Goal: Task Accomplishment & Management: Manage account settings

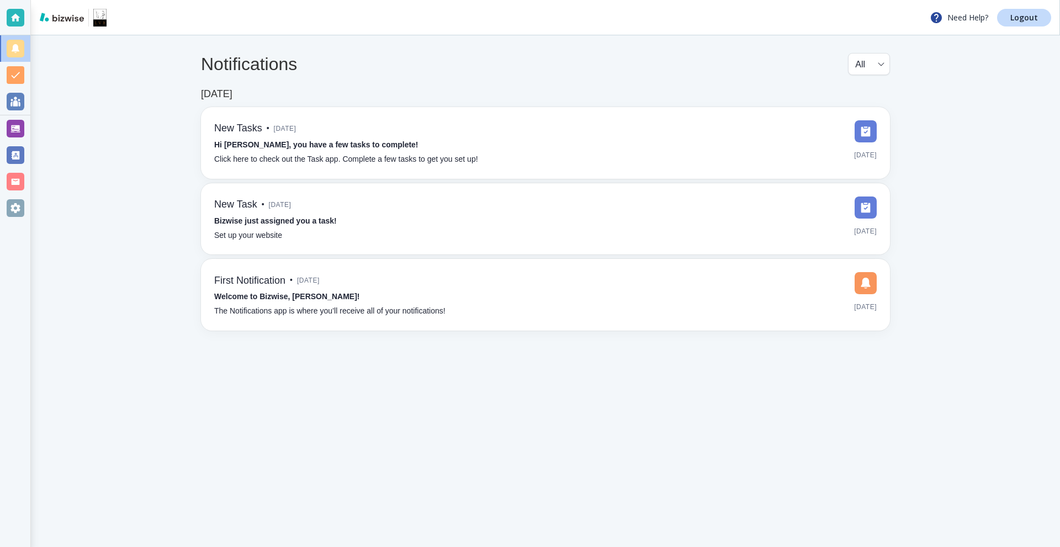
click at [15, 130] on div at bounding box center [16, 129] width 18 height 18
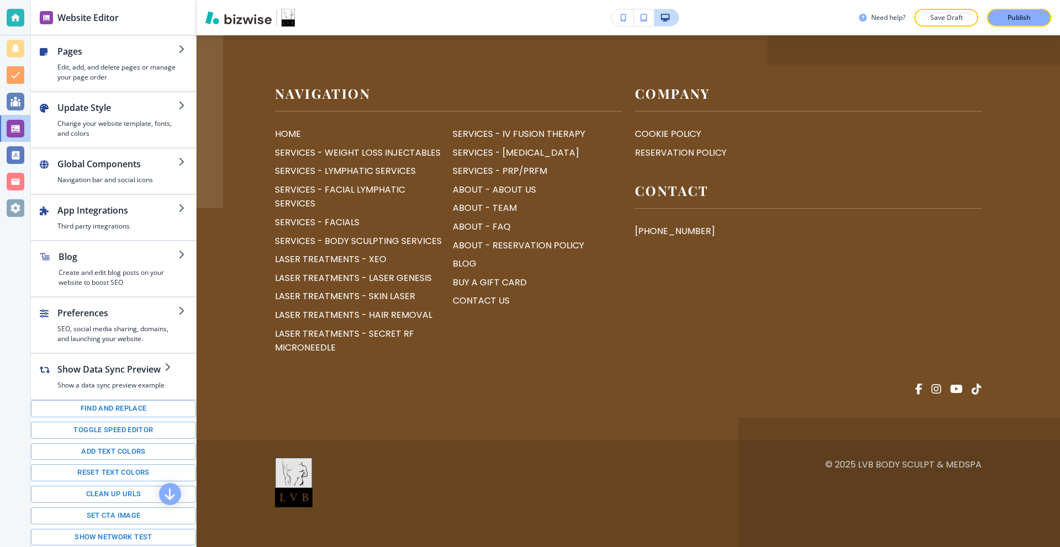
scroll to position [5418, 0]
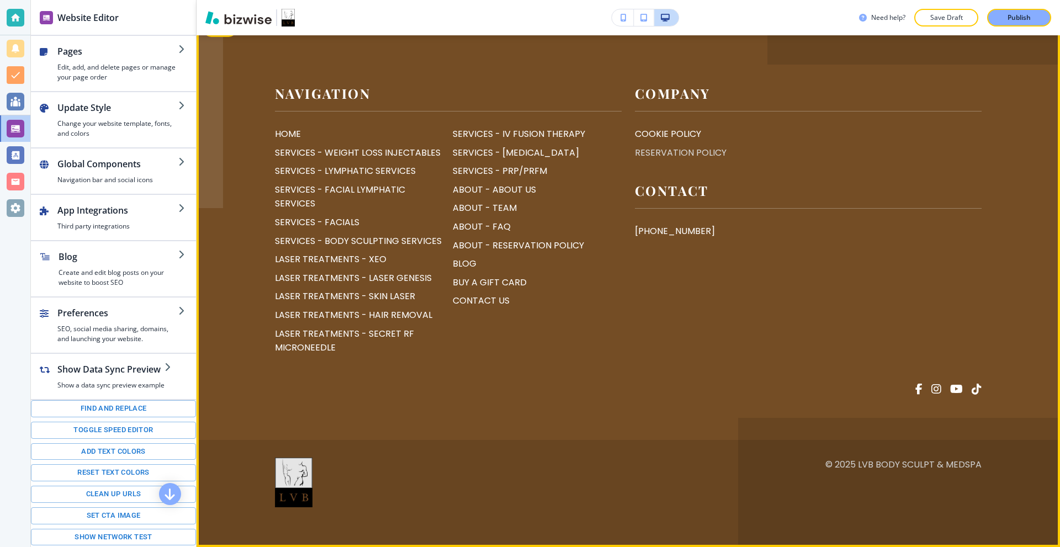
click at [660, 160] on p "RESERVATION POLICY" at bounding box center [681, 153] width 92 height 14
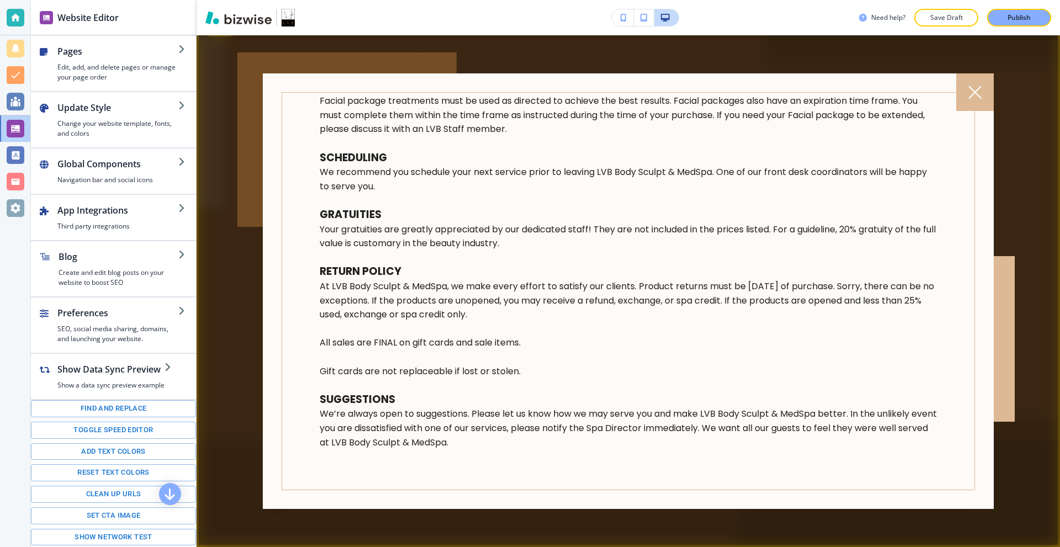
scroll to position [938, 0]
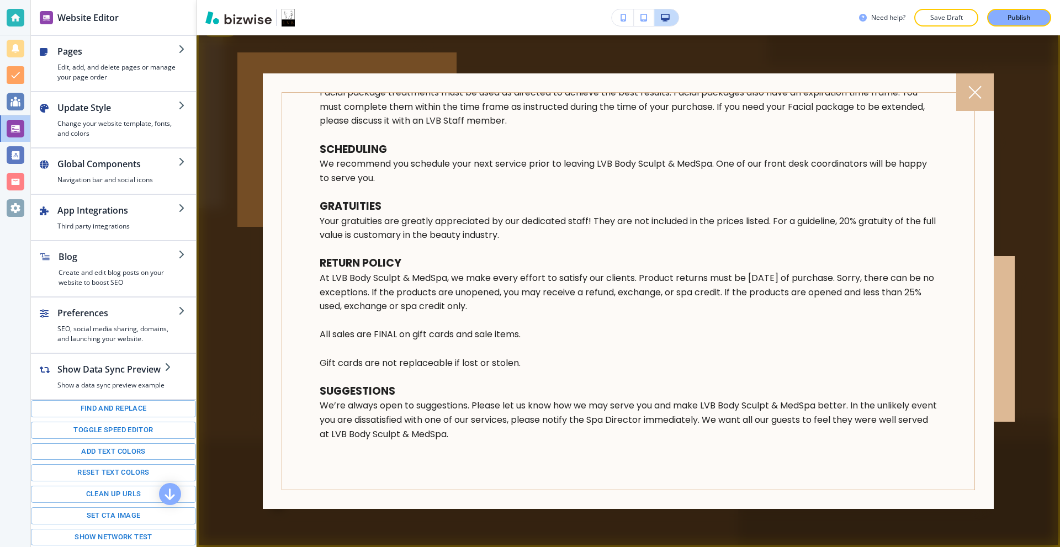
click at [314, 50] on div at bounding box center [629, 291] width 864 height 512
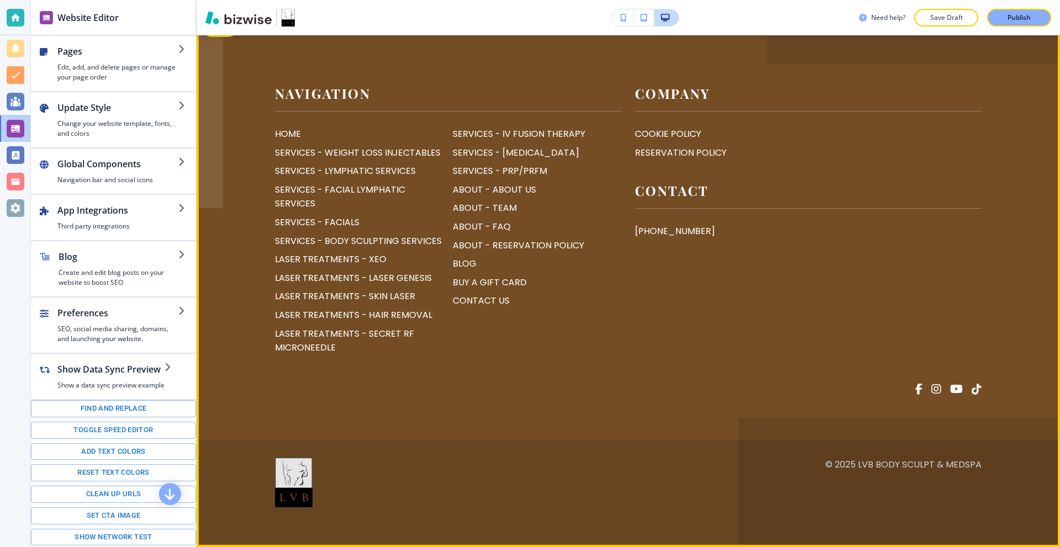
click at [220, 37] on button "Edit" at bounding box center [220, 28] width 34 height 17
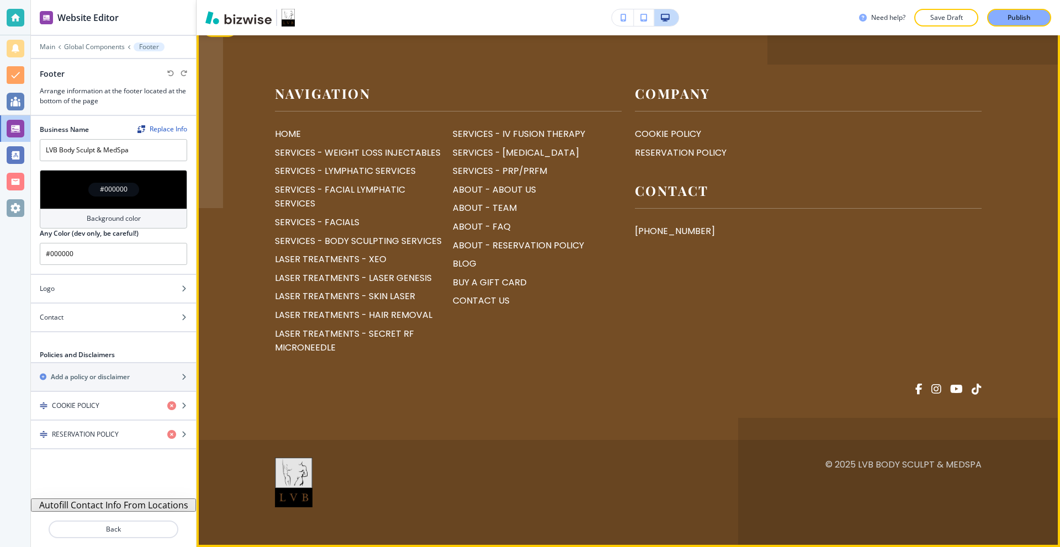
scroll to position [5405, 0]
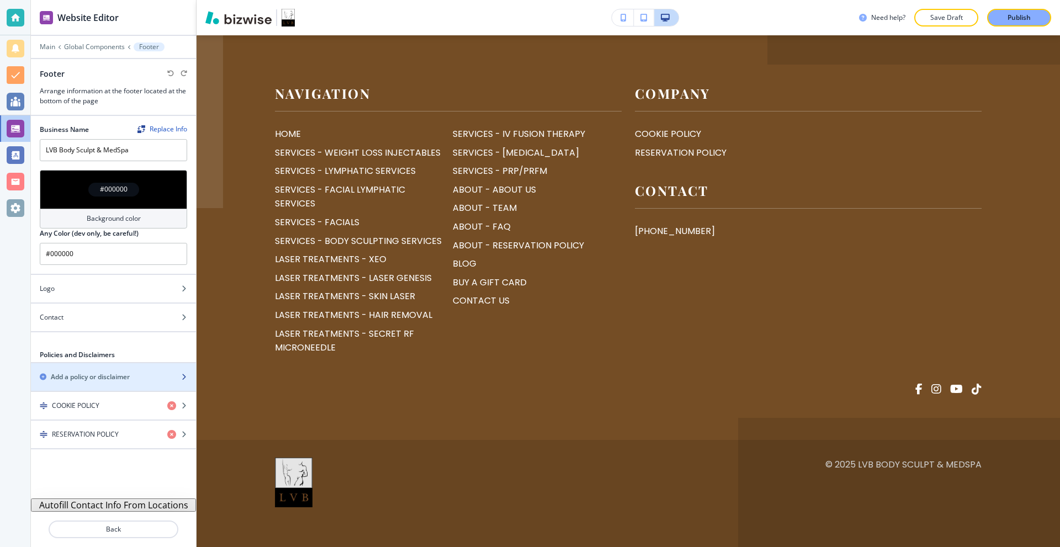
click at [114, 378] on h2 "Add a policy or disclaimer" at bounding box center [90, 377] width 79 height 10
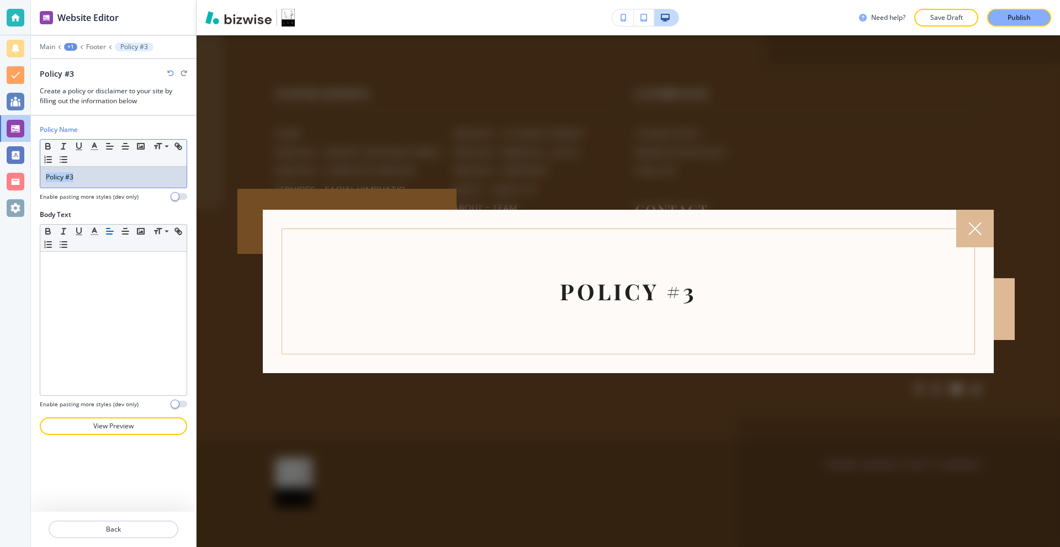
drag, startPoint x: 84, startPoint y: 181, endPoint x: 8, endPoint y: 186, distance: 76.4
click at [8, 186] on div "Website Editor Main +1 Footer Policy #3 Policy #3 Create a policy or disclaimer…" at bounding box center [530, 273] width 1060 height 547
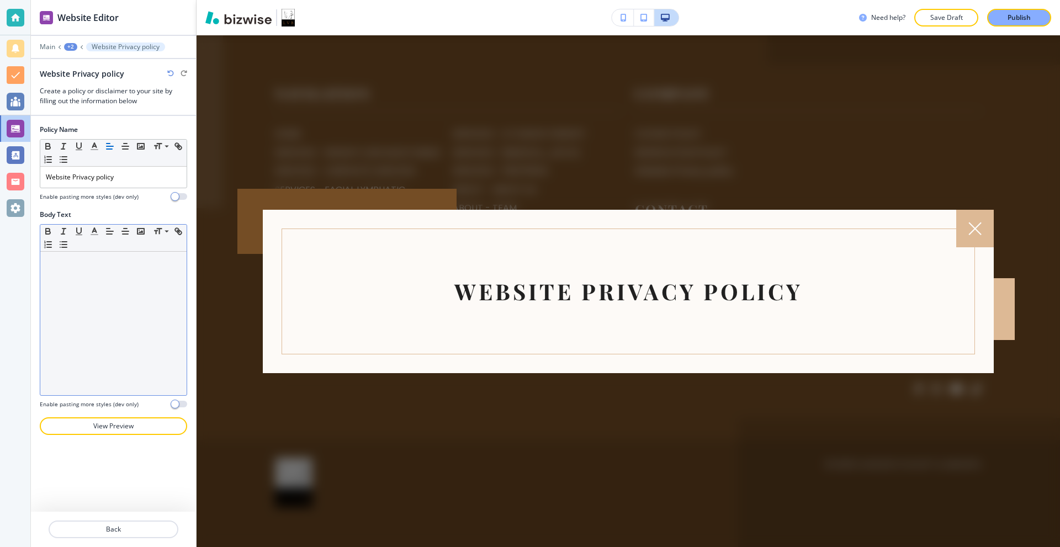
drag, startPoint x: 89, startPoint y: 292, endPoint x: 104, endPoint y: 288, distance: 15.5
click at [88, 292] on div at bounding box center [113, 324] width 146 height 144
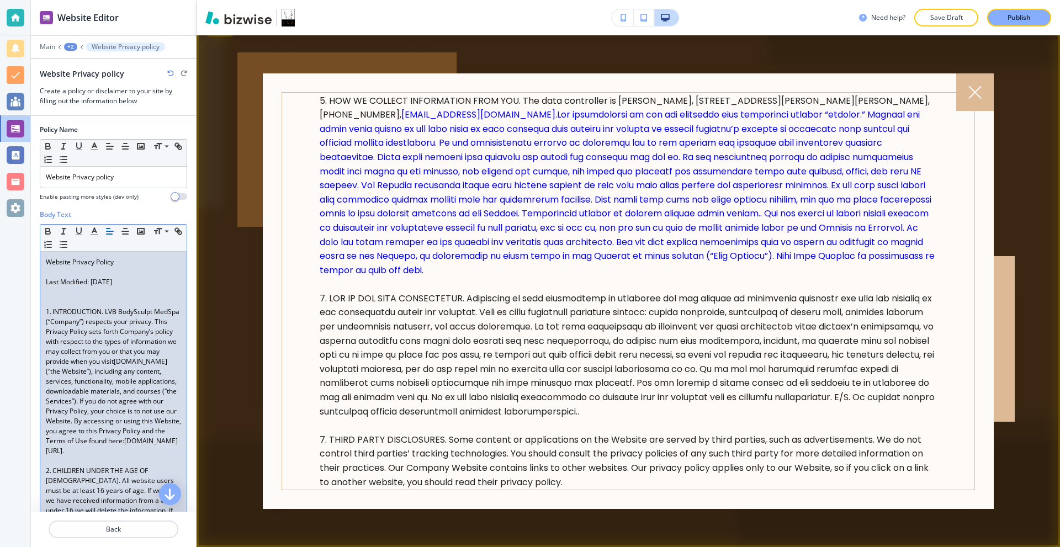
scroll to position [552, 0]
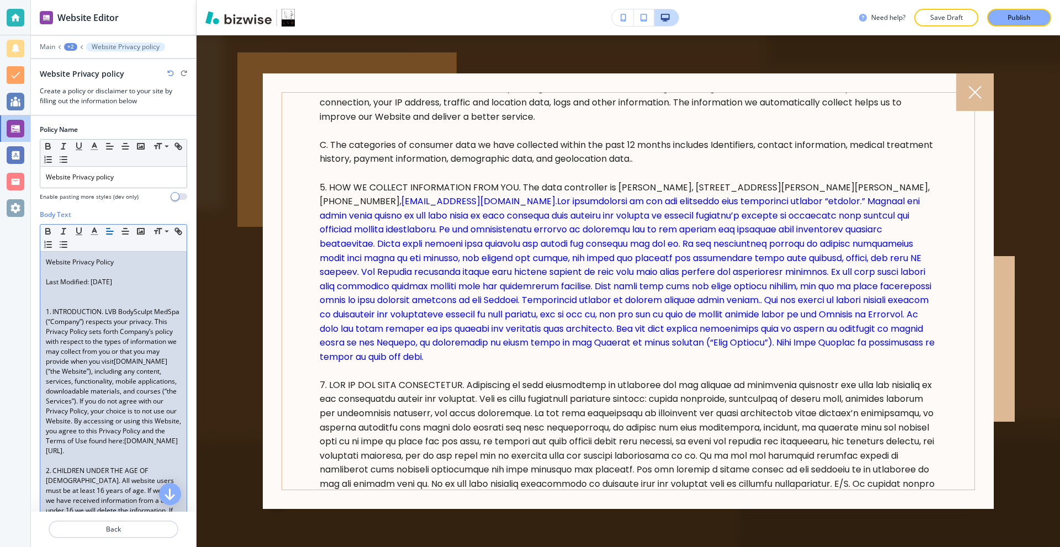
click at [107, 330] on p "1. INTRODUCTION. LVB BodySculpt MedSpa (“Company”) respects your privacy. This …" at bounding box center [113, 381] width 135 height 149
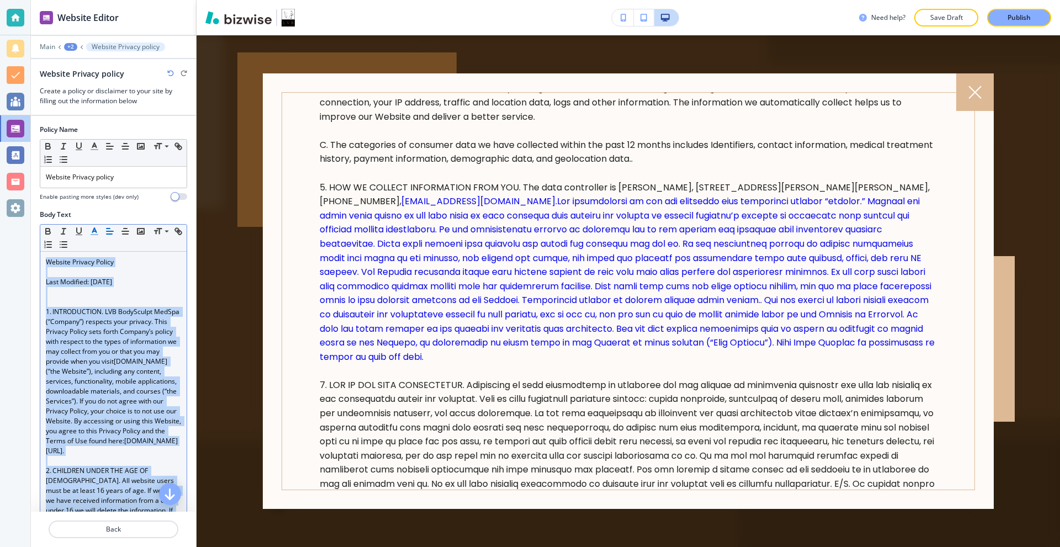
click at [93, 228] on icon "button" at bounding box center [94, 231] width 10 height 10
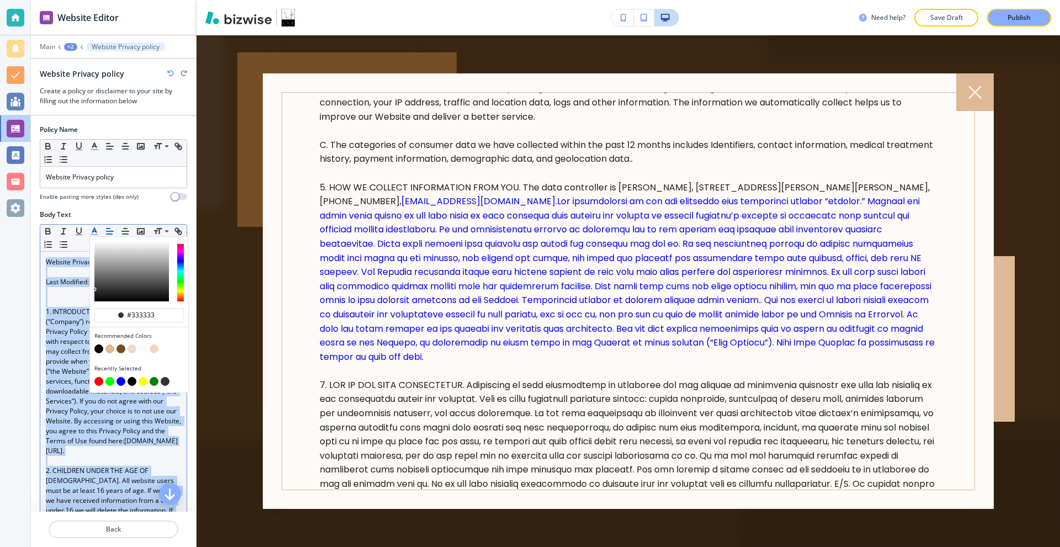
click at [95, 348] on button "button" at bounding box center [98, 349] width 9 height 9
type input "#000000"
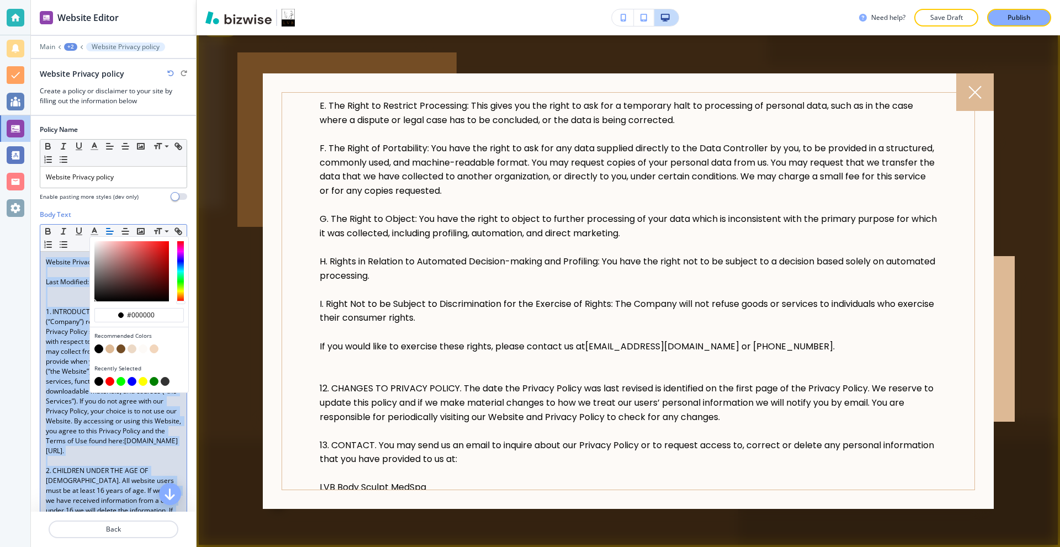
scroll to position [1822, 0]
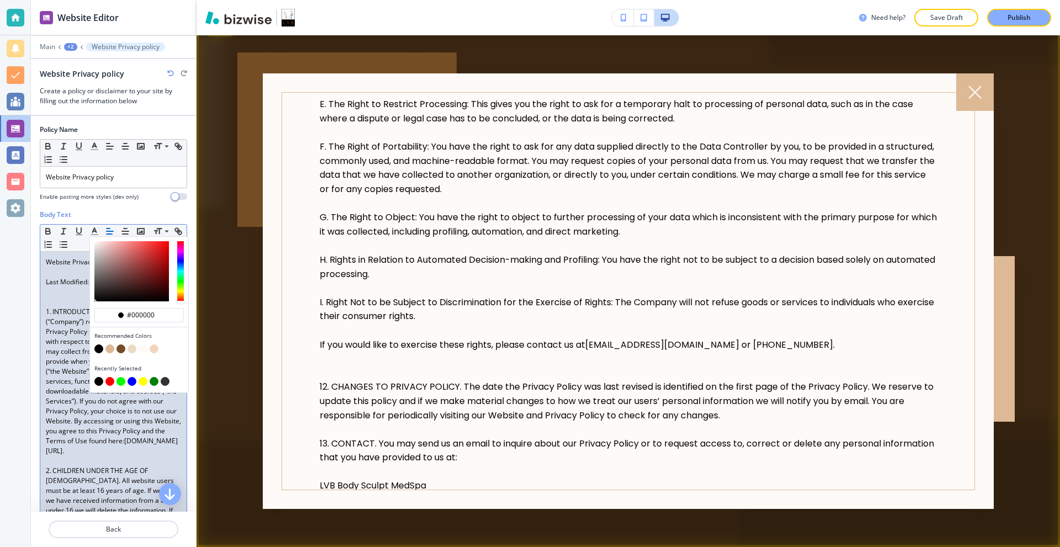
click at [392, 191] on span "F. The Right of Portability: You have the right to ask for any data supplied di…" at bounding box center [627, 167] width 615 height 55
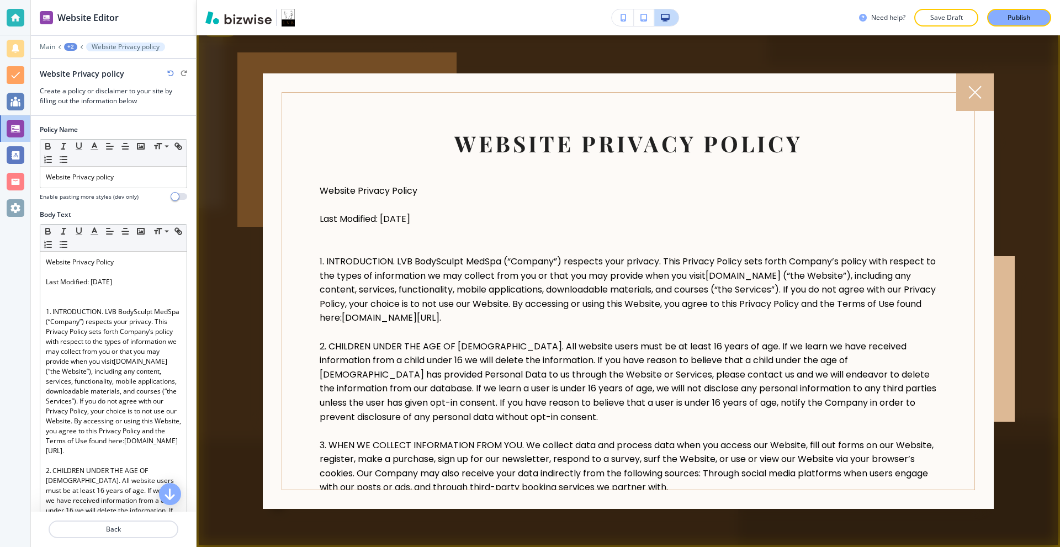
scroll to position [0, 0]
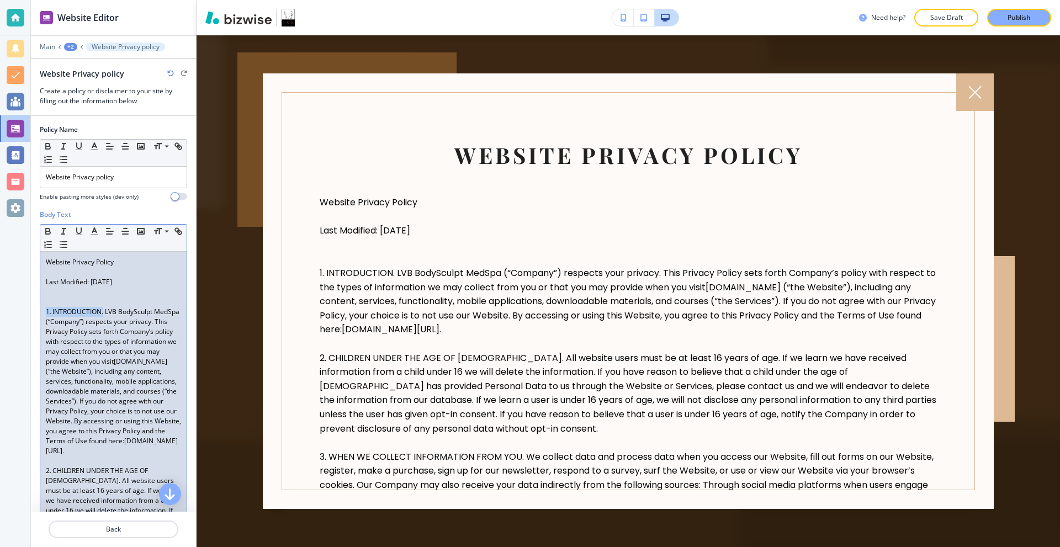
drag, startPoint x: 44, startPoint y: 310, endPoint x: 104, endPoint y: 311, distance: 60.2
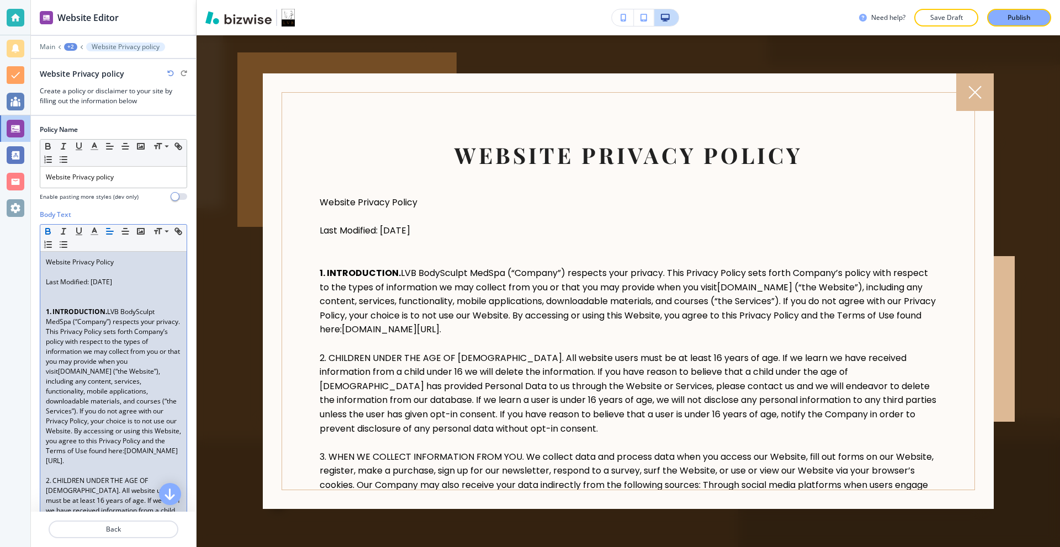
click at [110, 314] on span "LVB BodySculpt MedSpa (“Company”) respects your privacy. This Privacy Policy se…" at bounding box center [114, 341] width 136 height 69
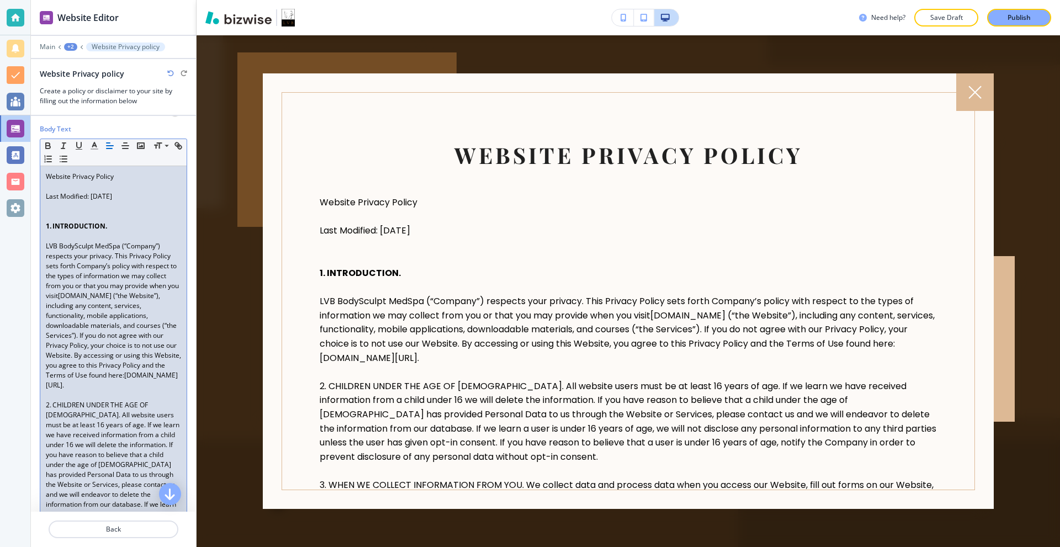
scroll to position [166, 0]
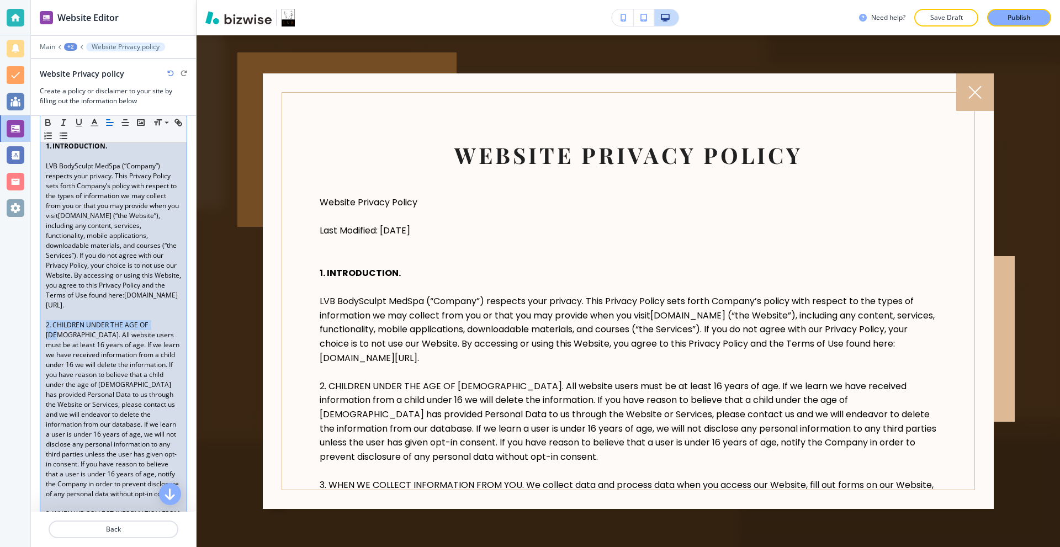
drag, startPoint x: 45, startPoint y: 345, endPoint x: 158, endPoint y: 346, distance: 113.8
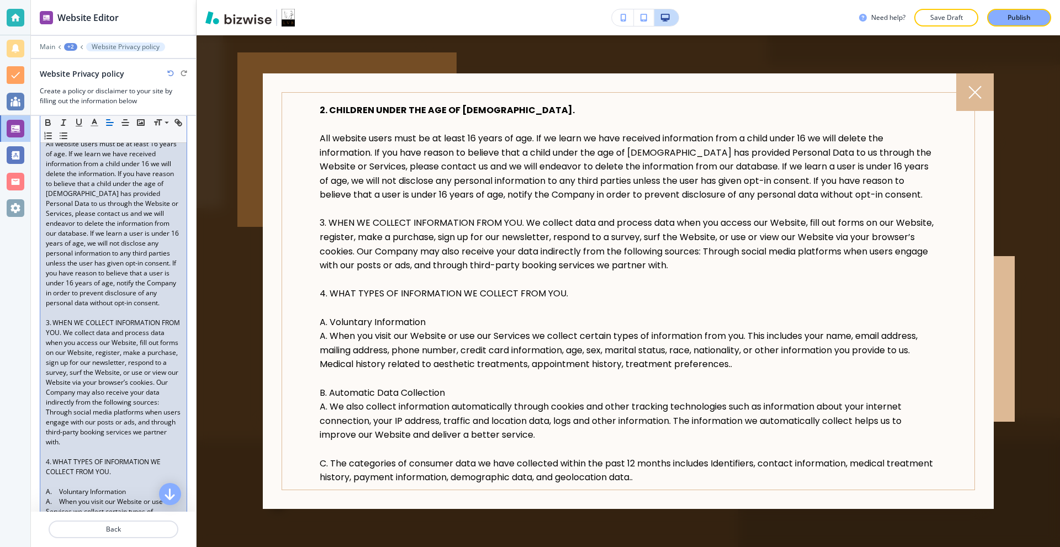
scroll to position [497, 0]
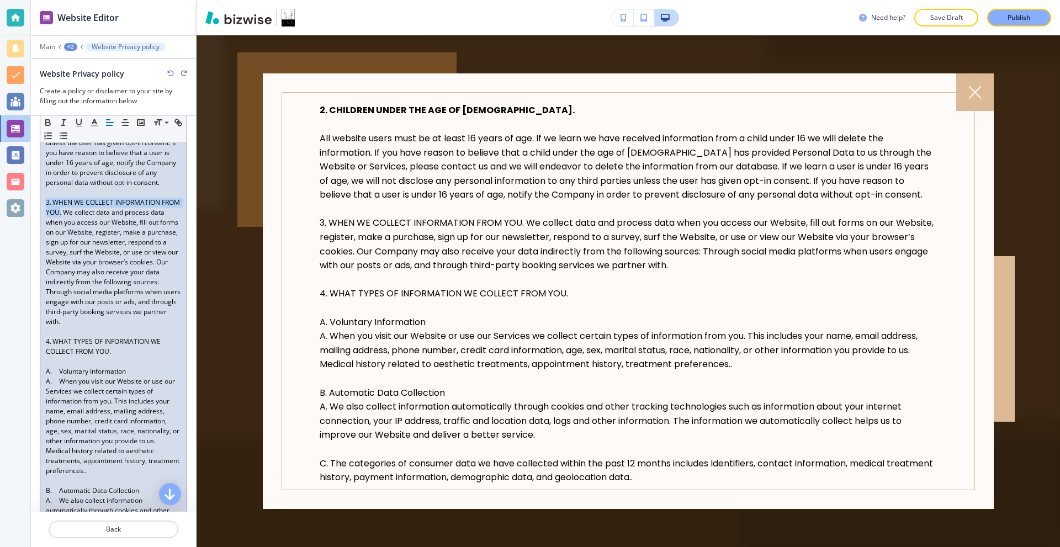
drag, startPoint x: 46, startPoint y: 219, endPoint x: 81, endPoint y: 232, distance: 37.6
click at [81, 232] on span "3. WHEN WE COLLECT INFORMATION FROM YOU. We collect data and process data when …" at bounding box center [114, 262] width 136 height 129
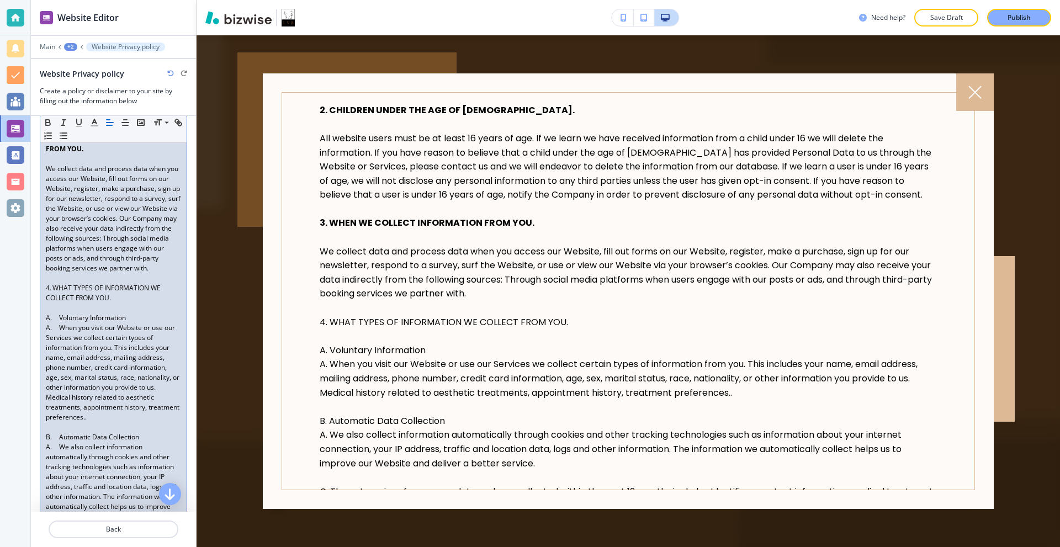
scroll to position [607, 0]
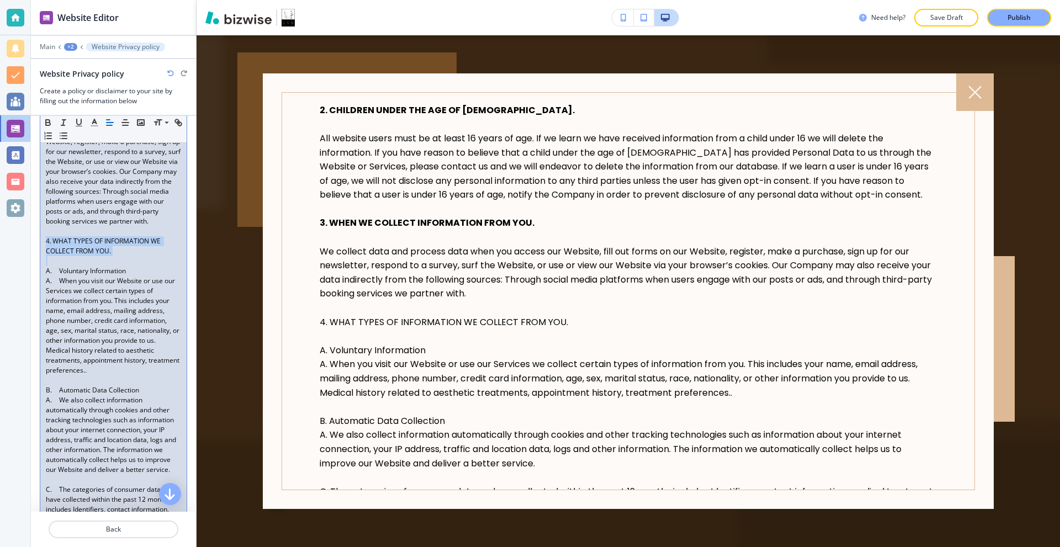
drag, startPoint x: 114, startPoint y: 282, endPoint x: 29, endPoint y: 271, distance: 86.2
click at [29, 271] on div "Website Editor Main +2 Website Privacy policy Website Privacy policy Create a p…" at bounding box center [530, 273] width 1060 height 547
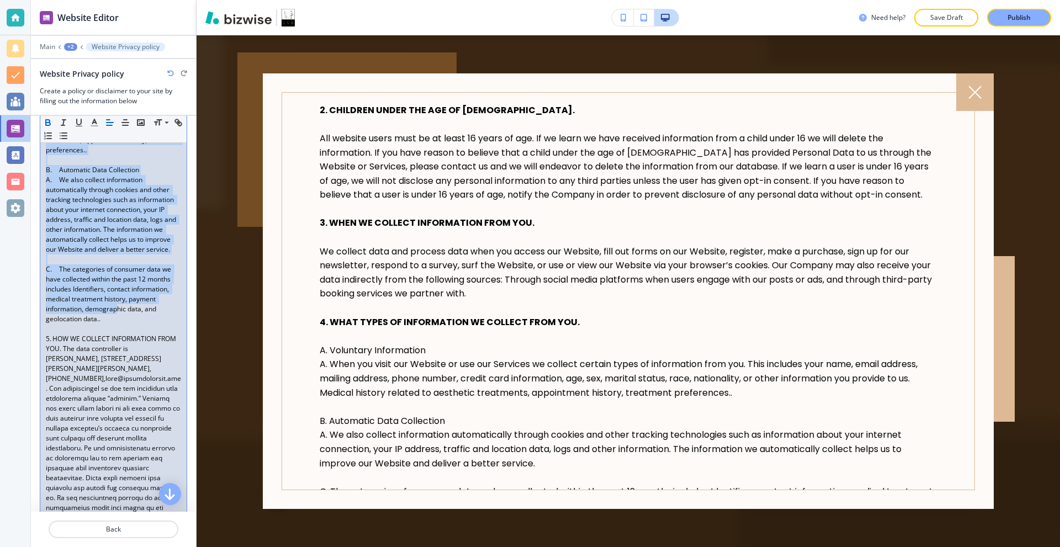
scroll to position [883, 0]
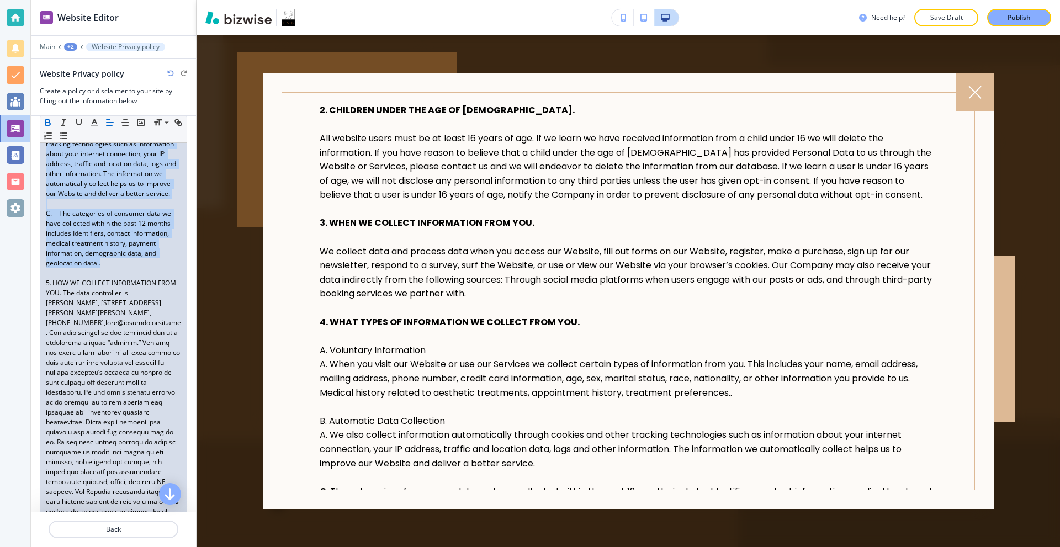
drag, startPoint x: 44, startPoint y: 301, endPoint x: 127, endPoint y: 304, distance: 82.9
click at [133, 268] on span "C. The categories of consumer data we have collected within the past 12 months …" at bounding box center [109, 238] width 127 height 59
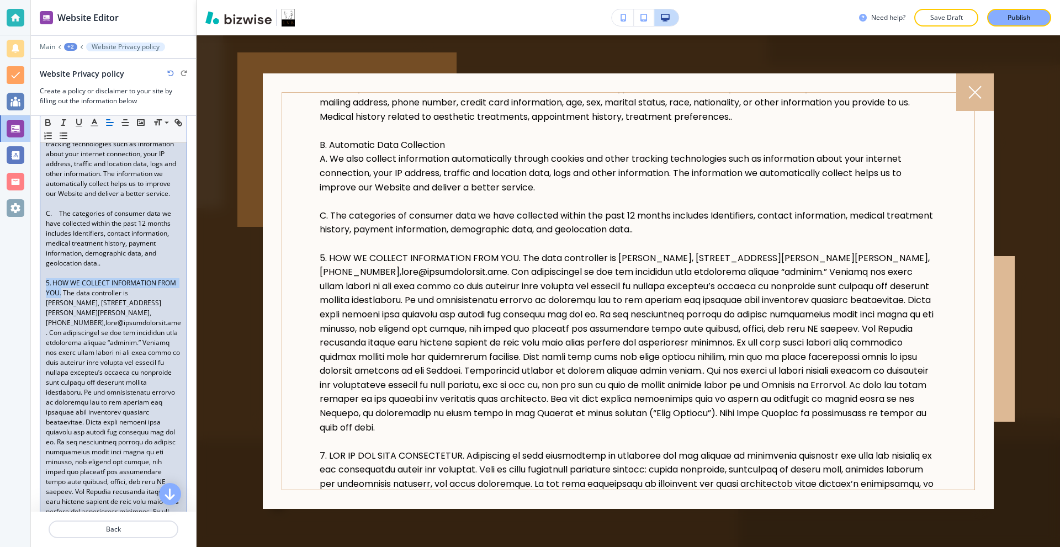
drag, startPoint x: 48, startPoint y: 322, endPoint x: 82, endPoint y: 332, distance: 35.3
click at [86, 327] on span "The data controller is [PERSON_NAME], [STREET_ADDRESS][PERSON_NAME][PERSON_NAME…" at bounding box center [103, 307] width 115 height 39
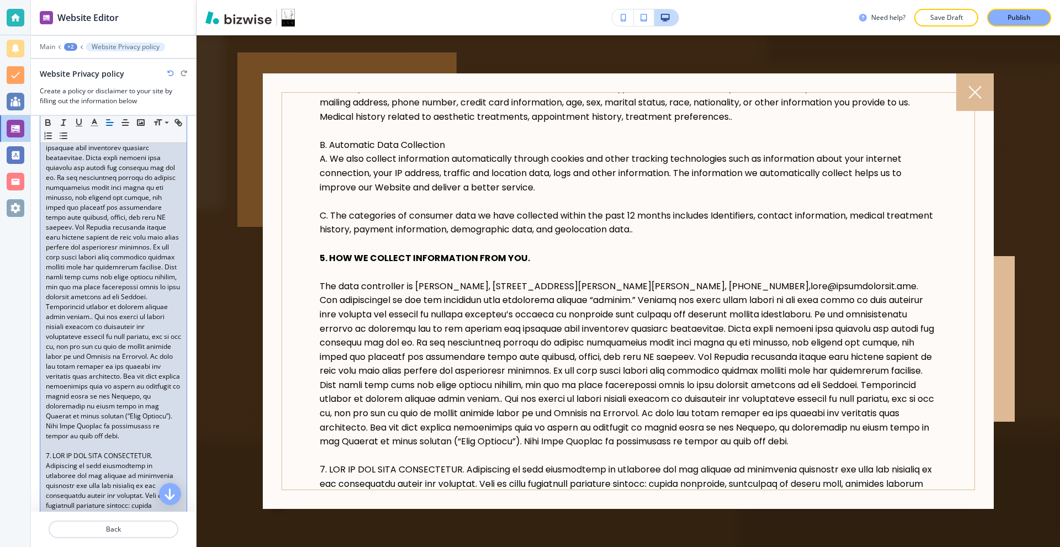
scroll to position [1380, 0]
drag, startPoint x: 43, startPoint y: 291, endPoint x: 171, endPoint y: 292, distance: 127.6
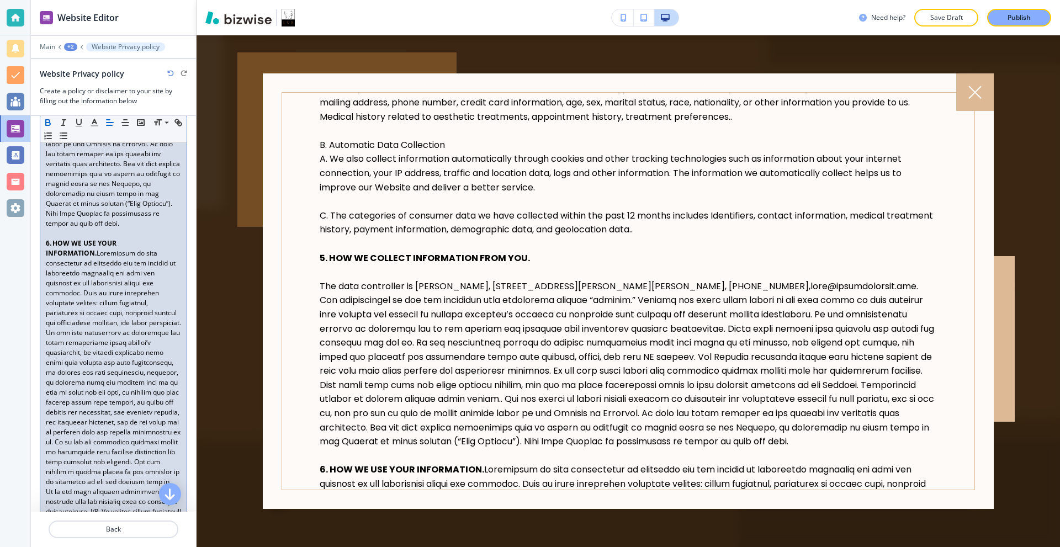
click at [118, 258] on strong "6. HOW WE USE YOUR INFORMATION." at bounding box center [82, 248] width 72 height 19
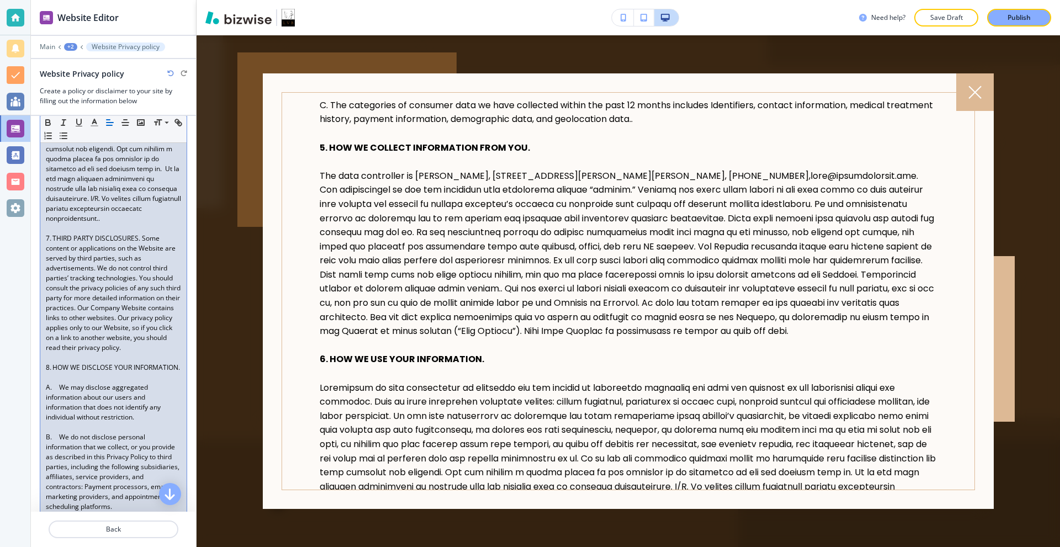
scroll to position [1712, 0]
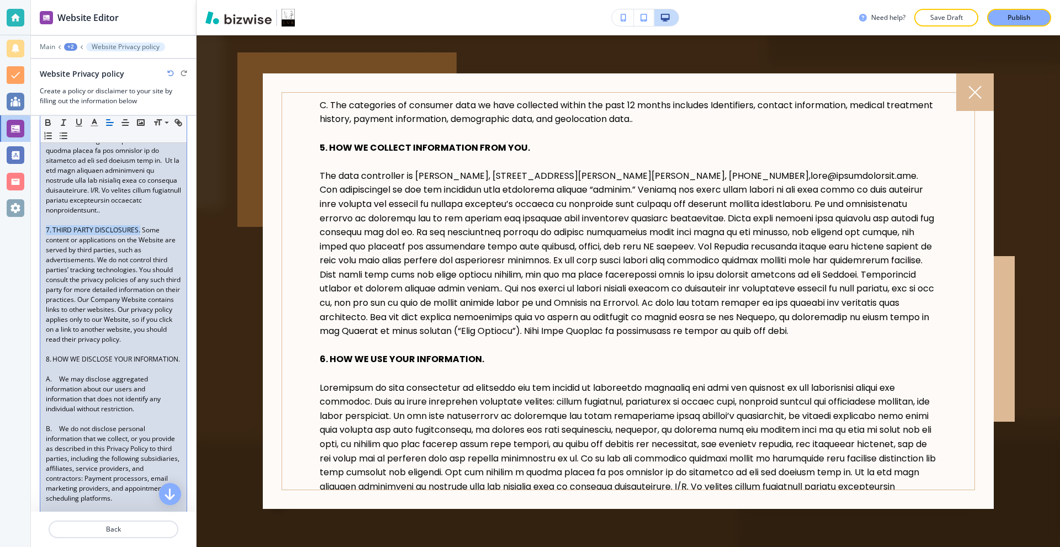
drag, startPoint x: 43, startPoint y: 296, endPoint x: 140, endPoint y: 303, distance: 98.0
click at [142, 235] on strong "7. THIRD PARTY DISCLOSURES." at bounding box center [95, 229] width 99 height 9
click at [147, 299] on span "Some content or applications on the Website are served by third parties, such a…" at bounding box center [114, 284] width 136 height 119
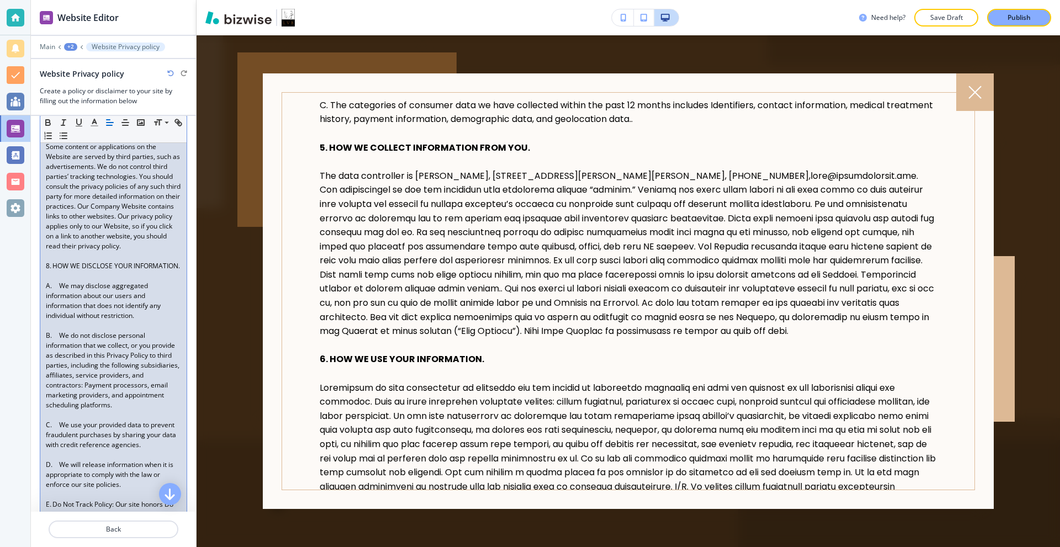
scroll to position [1822, 0]
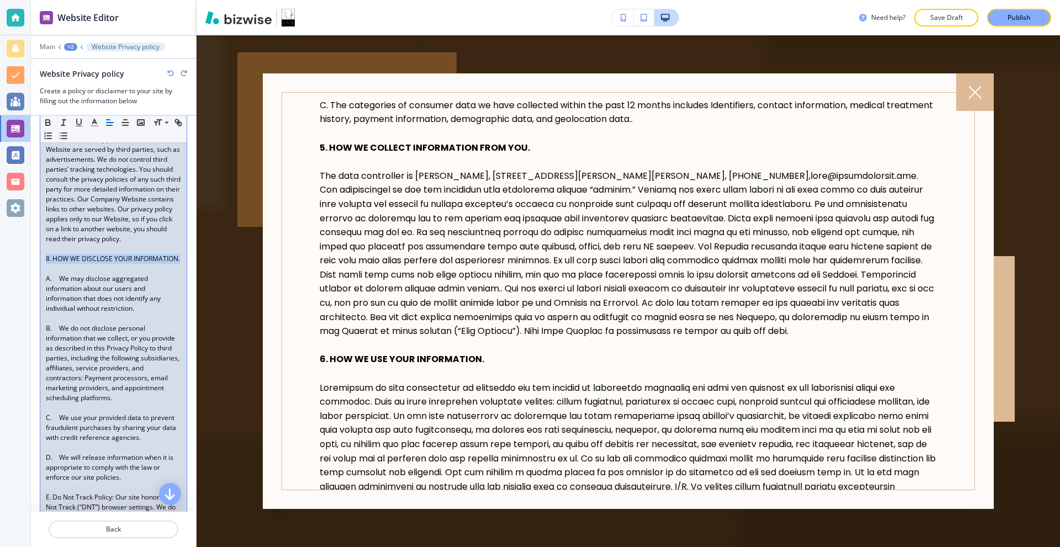
drag, startPoint x: 93, startPoint y: 348, endPoint x: 6, endPoint y: 337, distance: 87.4
click at [6, 337] on div "Website Editor Main +2 Website Privacy policy Website Privacy policy Create a p…" at bounding box center [530, 273] width 1060 height 547
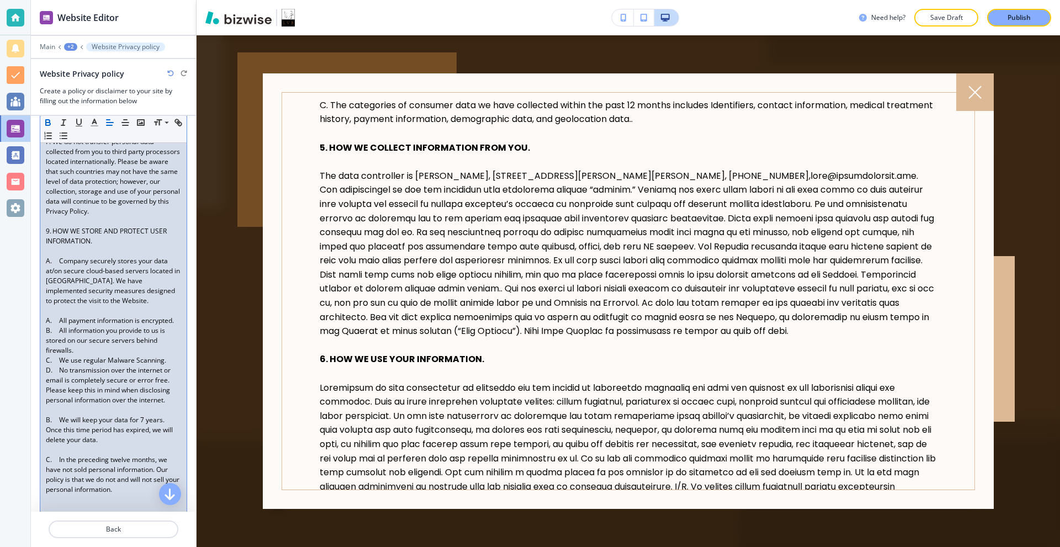
scroll to position [2264, 0]
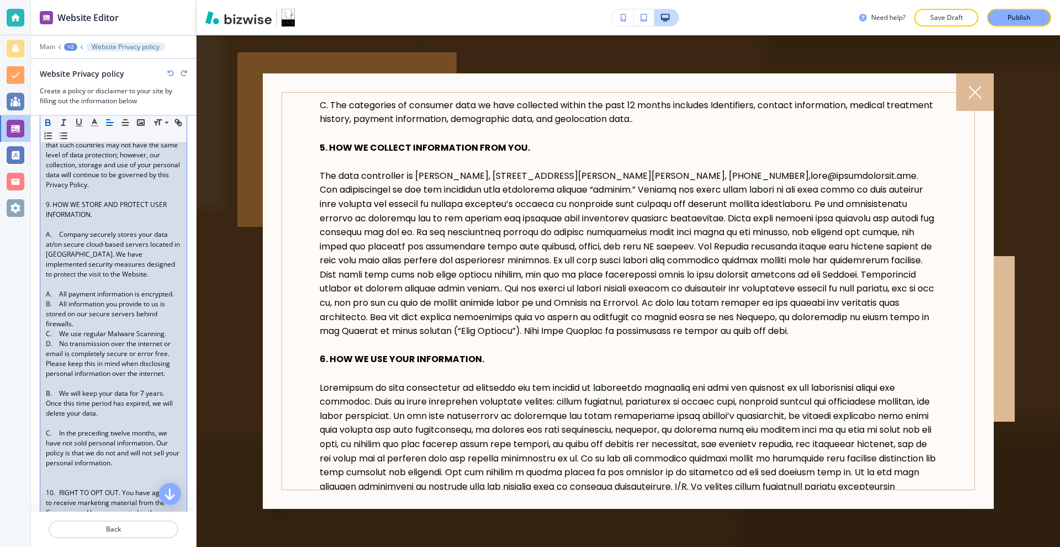
drag, startPoint x: 97, startPoint y: 308, endPoint x: 20, endPoint y: 294, distance: 78.4
click at [20, 294] on div "Website Editor Main +2 Website Privacy policy Website Privacy policy Create a p…" at bounding box center [530, 273] width 1060 height 547
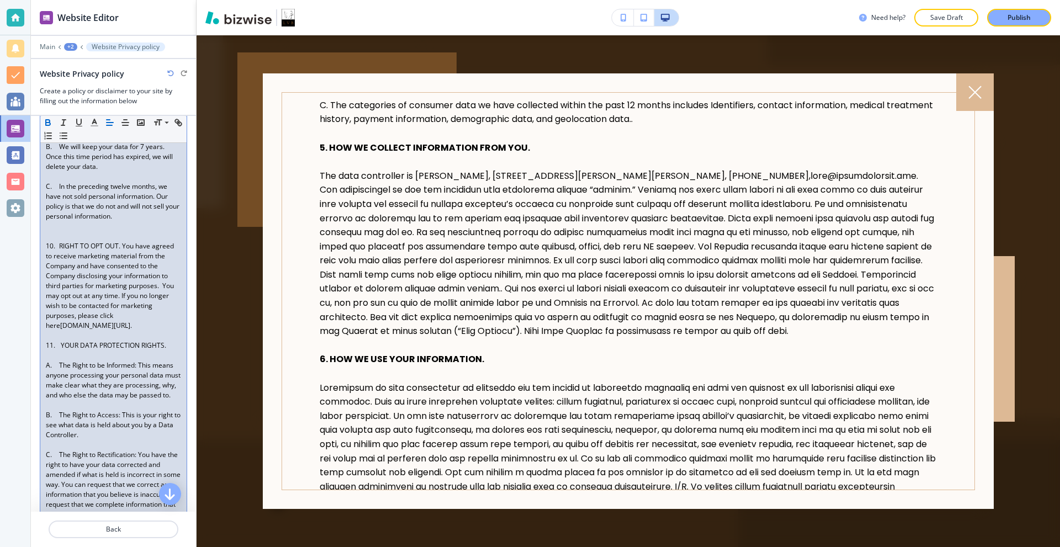
scroll to position [2595, 0]
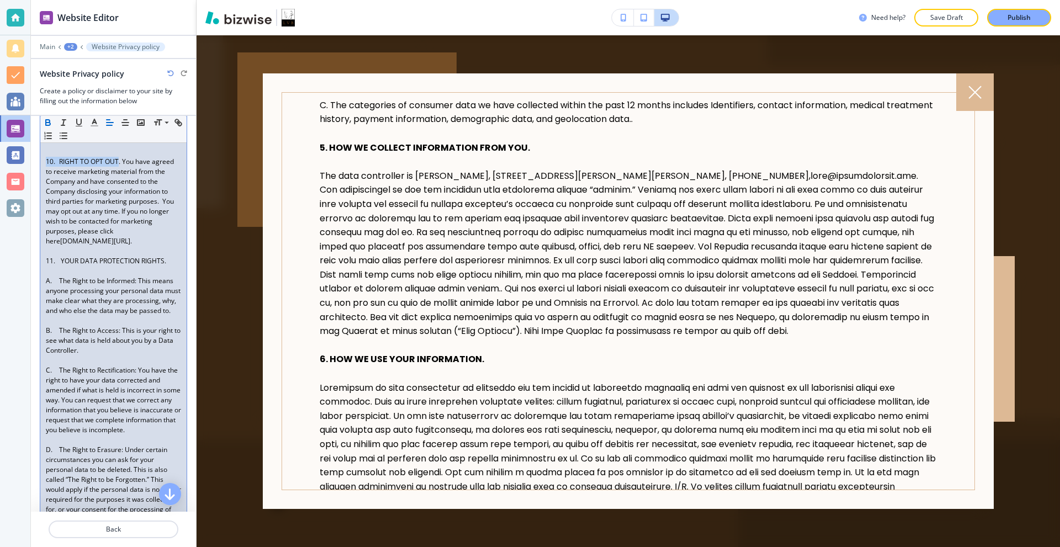
drag, startPoint x: 120, startPoint y: 262, endPoint x: 23, endPoint y: 263, distance: 97.2
click at [23, 263] on div "Website Editor Main +2 Website Privacy policy Website Privacy policy Create a p…" at bounding box center [530, 273] width 1060 height 547
click at [123, 246] on span ". You have agreed to receive marketing material from the Company and have conse…" at bounding box center [112, 201] width 133 height 89
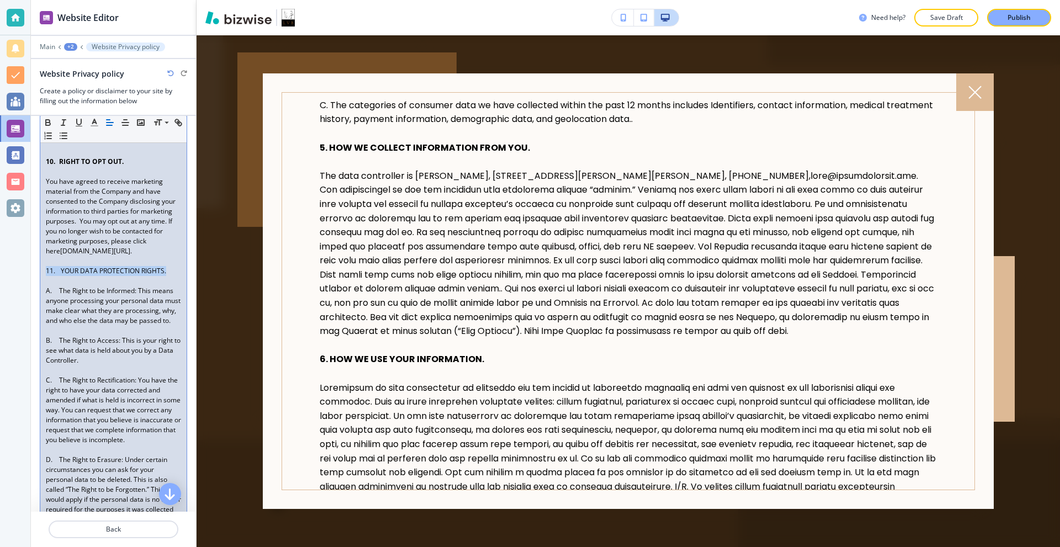
drag, startPoint x: 171, startPoint y: 380, endPoint x: 39, endPoint y: 379, distance: 131.4
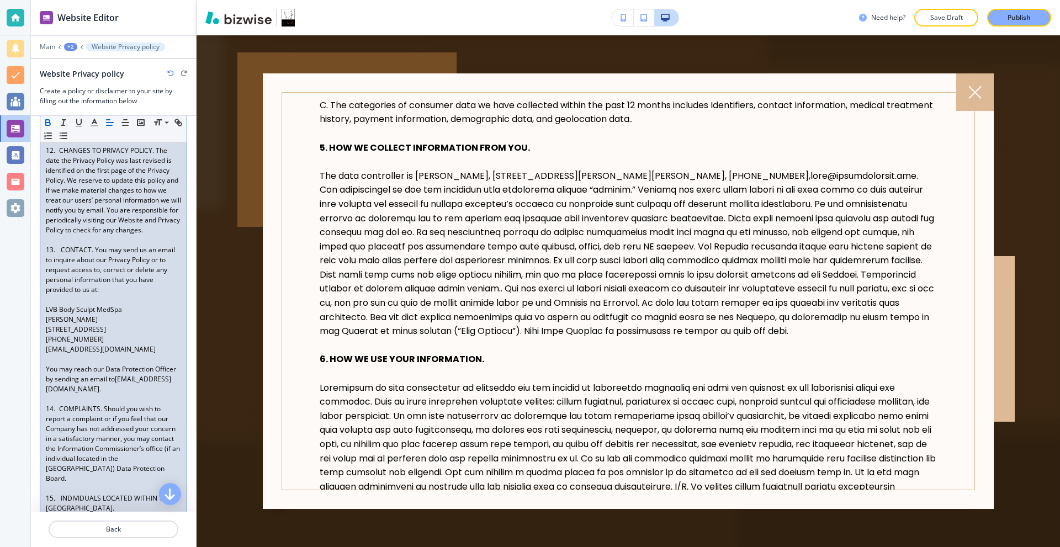
scroll to position [3424, 0]
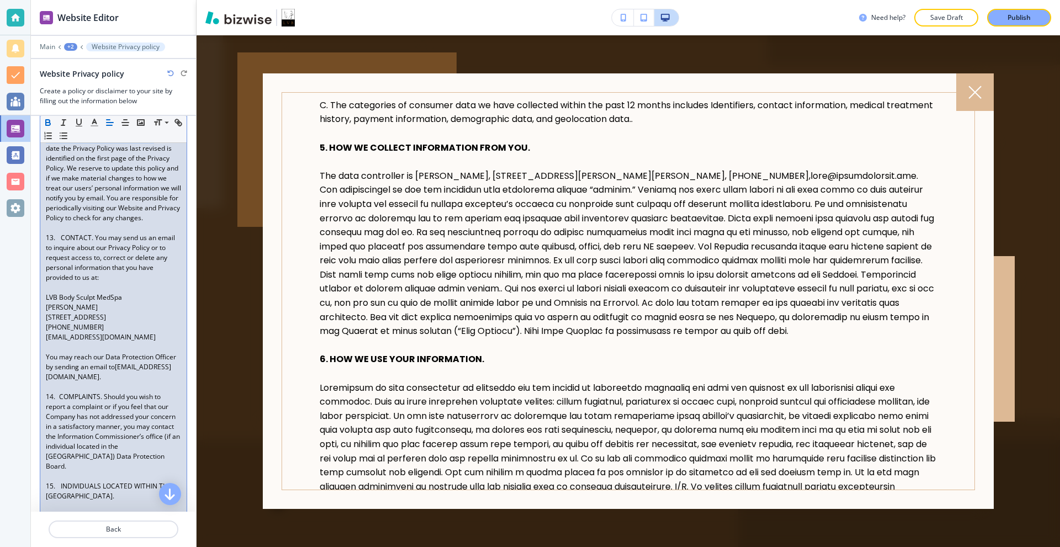
drag, startPoint x: 154, startPoint y: 308, endPoint x: 6, endPoint y: 305, distance: 147.5
click at [6, 305] on div "Website Editor Main +2 Website Privacy policy Website Privacy policy Create a p…" at bounding box center [530, 273] width 1060 height 547
click at [160, 223] on span "The date the Privacy Policy was last revised is identified on the first page of…" at bounding box center [114, 178] width 137 height 89
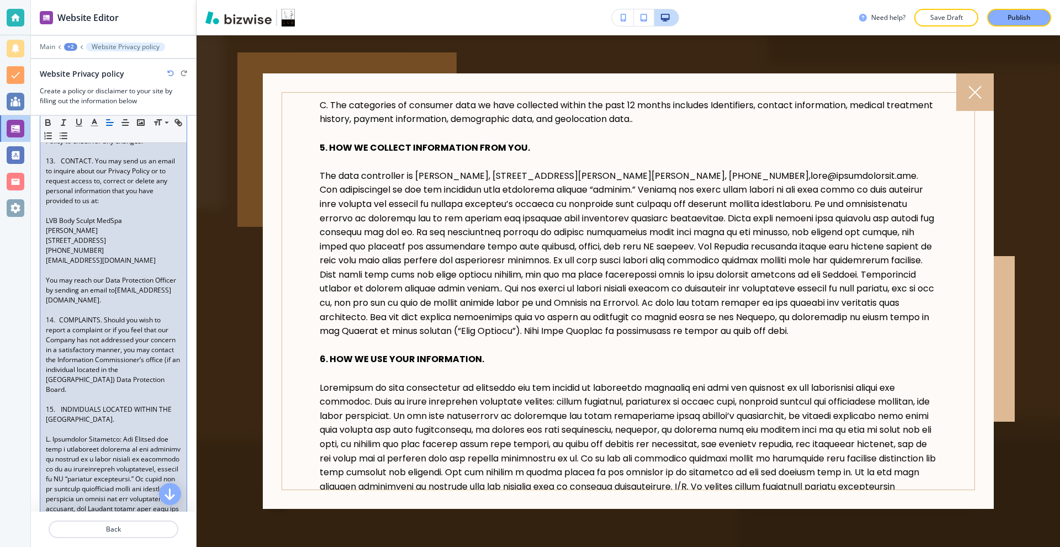
scroll to position [3534, 0]
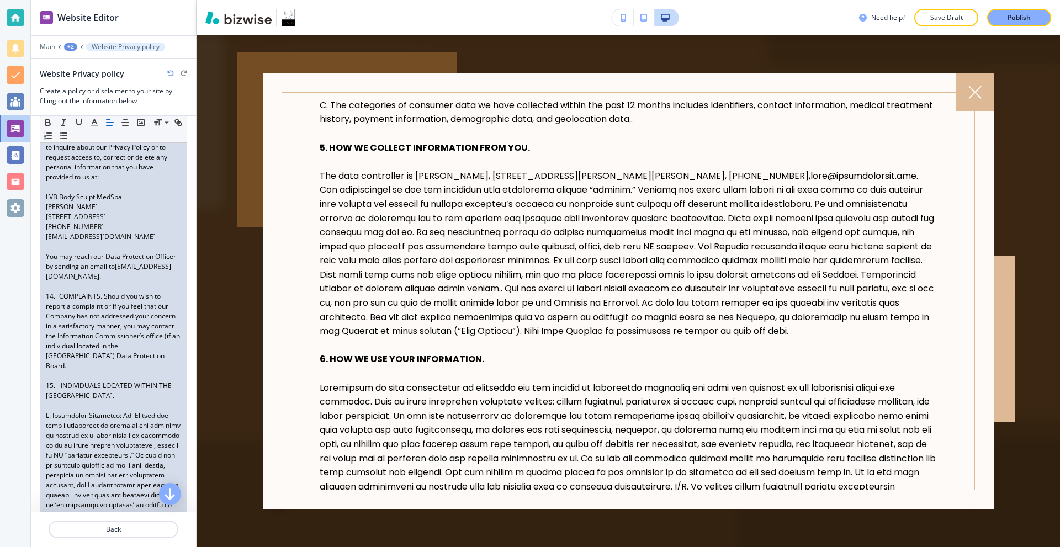
drag, startPoint x: 93, startPoint y: 318, endPoint x: 40, endPoint y: 316, distance: 53.6
click at [98, 182] on span "You may send us an email to inquire about our Privacy Policy or to request acce…" at bounding box center [111, 157] width 130 height 49
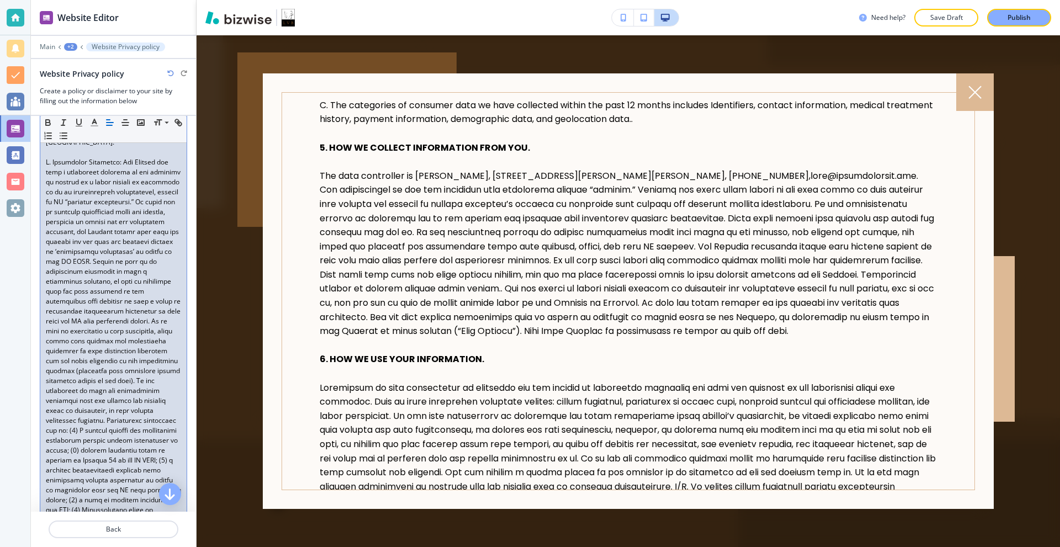
scroll to position [3810, 0]
drag, startPoint x: 102, startPoint y: 220, endPoint x: 3, endPoint y: 222, distance: 98.9
click at [4, 222] on div "Website Editor Main +2 Website Privacy policy Website Privacy policy Create a p…" at bounding box center [530, 273] width 1060 height 547
click at [107, 94] on span "Should you wish to report a complaint or if you feel that our Company has not a…" at bounding box center [114, 59] width 136 height 69
drag, startPoint x: 90, startPoint y: 328, endPoint x: 17, endPoint y: 320, distance: 73.3
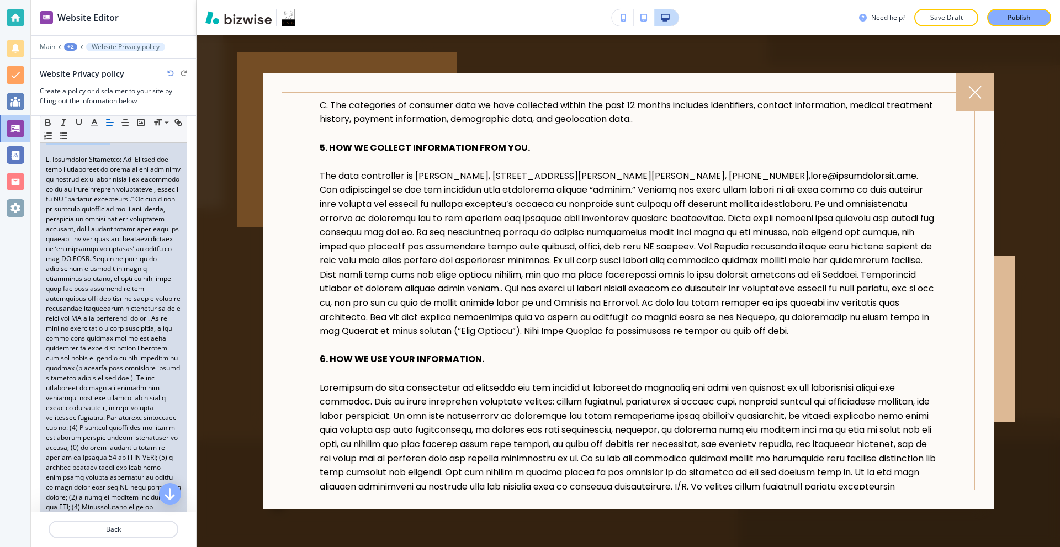
click at [17, 320] on div "Website Editor Main +2 Website Privacy policy Website Privacy policy Create a p…" at bounding box center [530, 273] width 1060 height 547
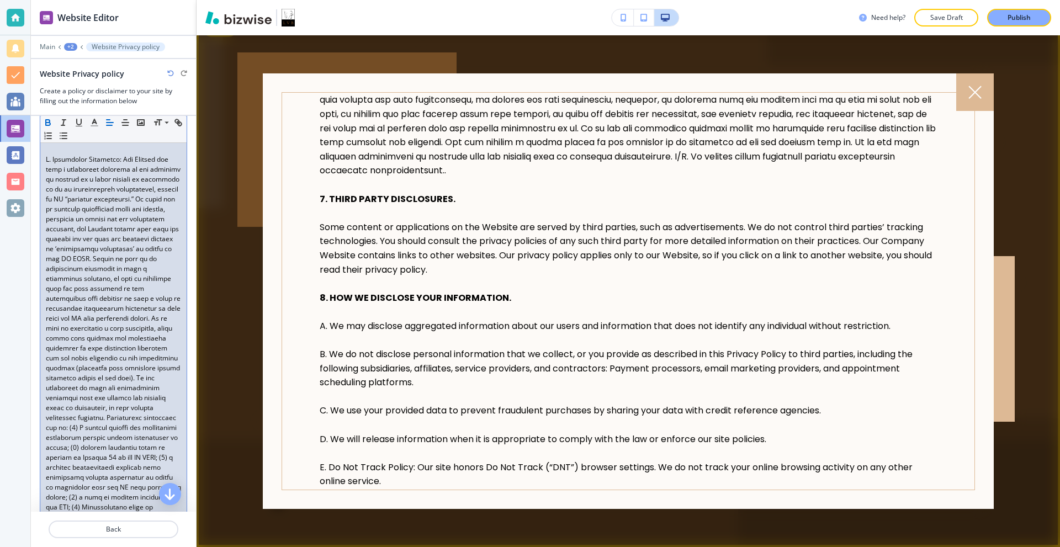
scroll to position [994, 0]
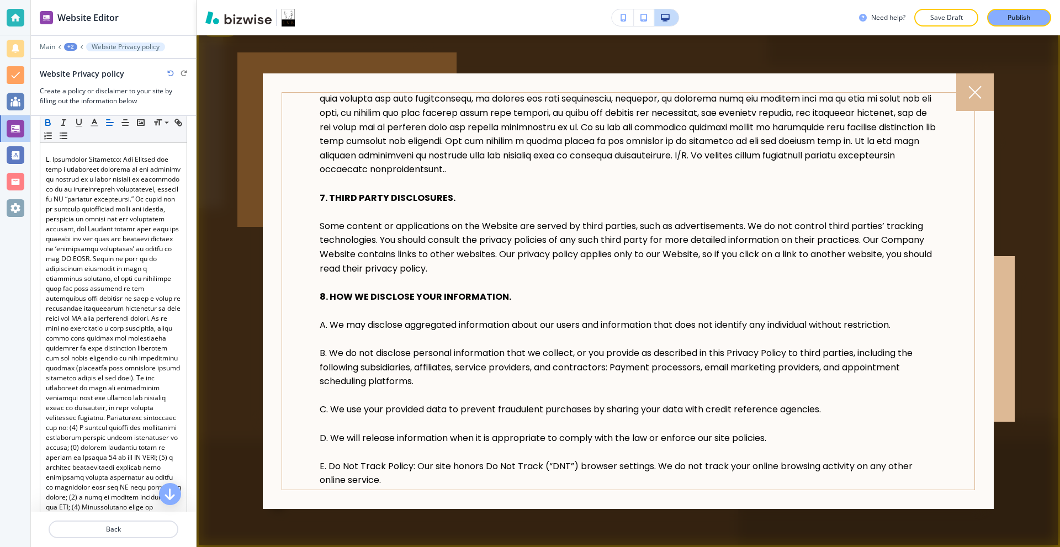
click at [980, 101] on div at bounding box center [975, 92] width 38 height 38
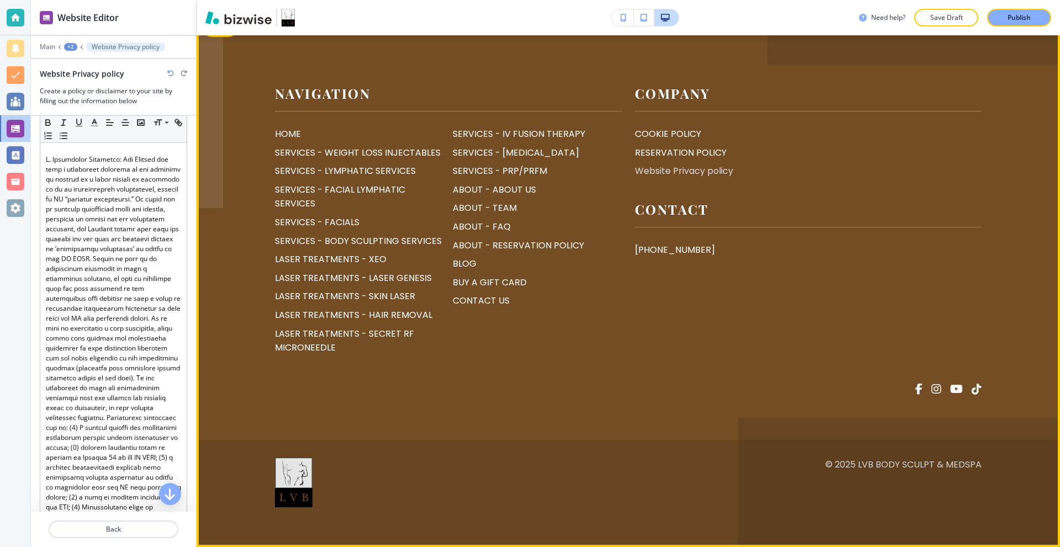
click at [670, 178] on p "Website Privacy policy" at bounding box center [684, 171] width 98 height 14
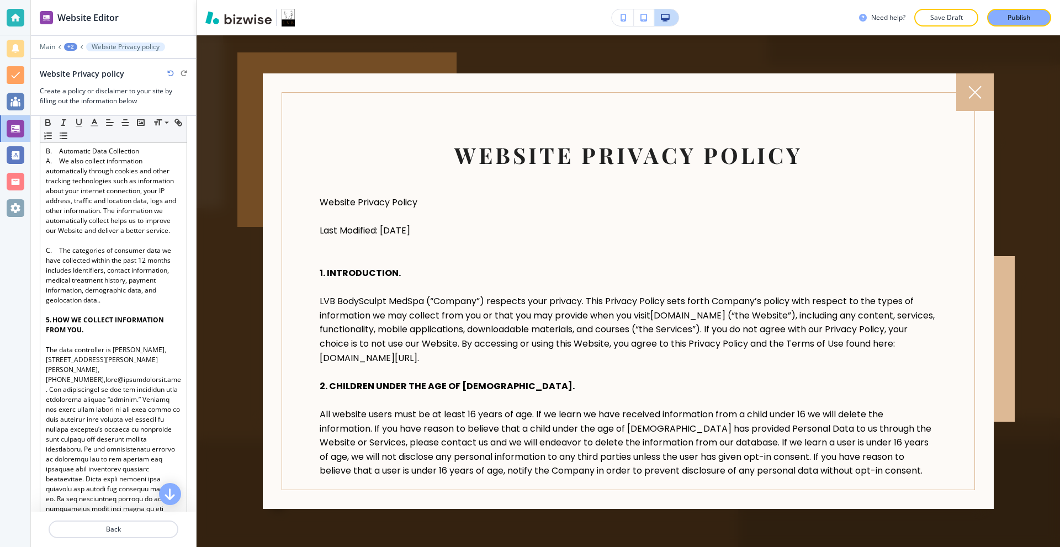
scroll to position [0, 0]
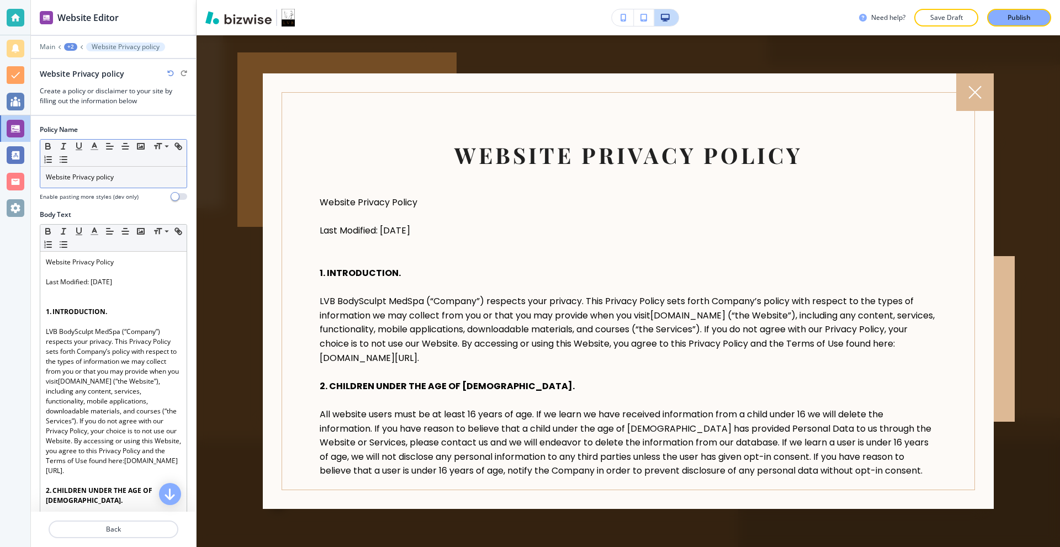
click at [126, 177] on p "Website Privacy policy" at bounding box center [113, 177] width 135 height 10
click at [149, 211] on div "Body Text" at bounding box center [113, 215] width 147 height 10
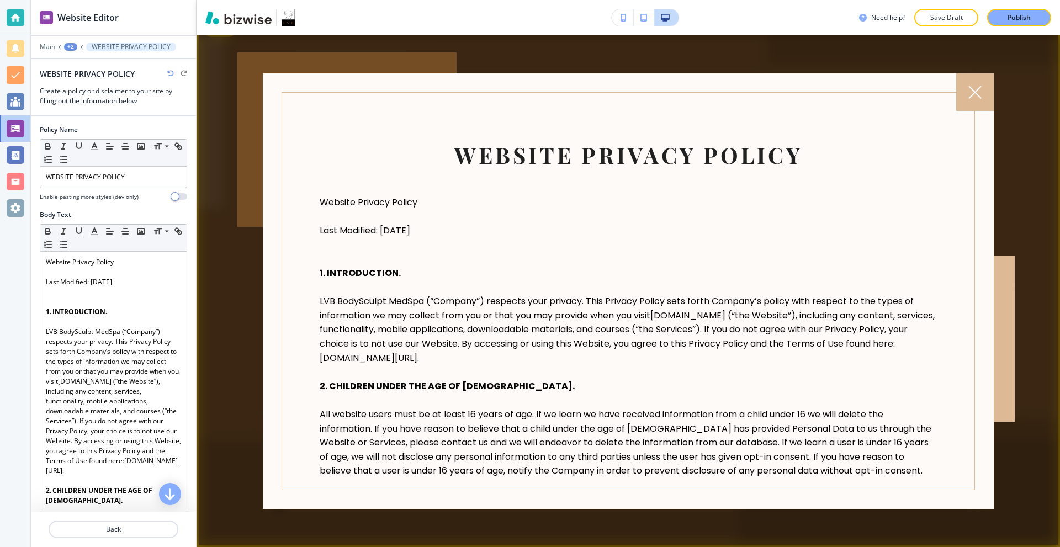
click at [346, 68] on div at bounding box center [346, 139] width 219 height 174
click at [461, 51] on div at bounding box center [629, 291] width 864 height 512
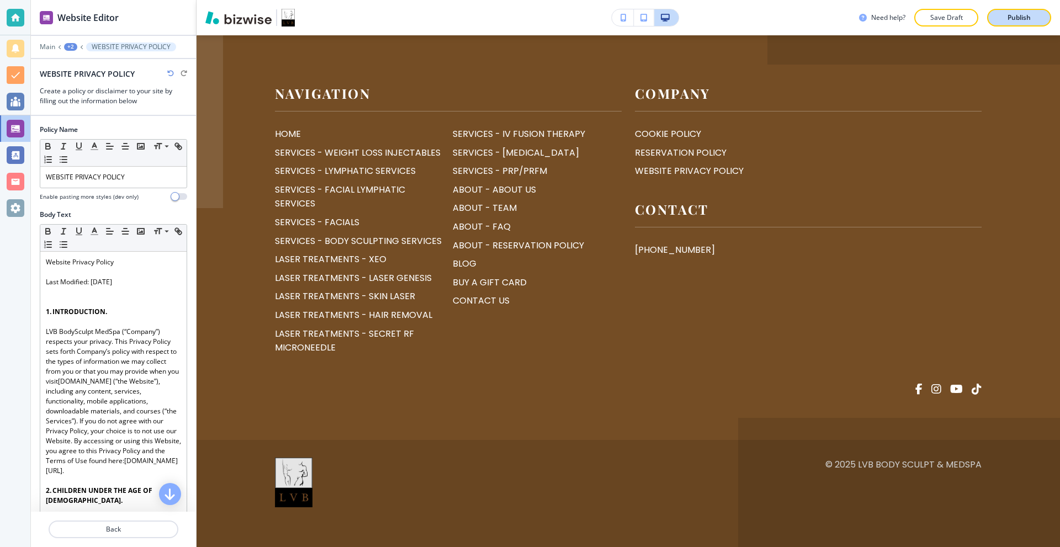
click at [1014, 22] on p "Publish" at bounding box center [1019, 18] width 23 height 10
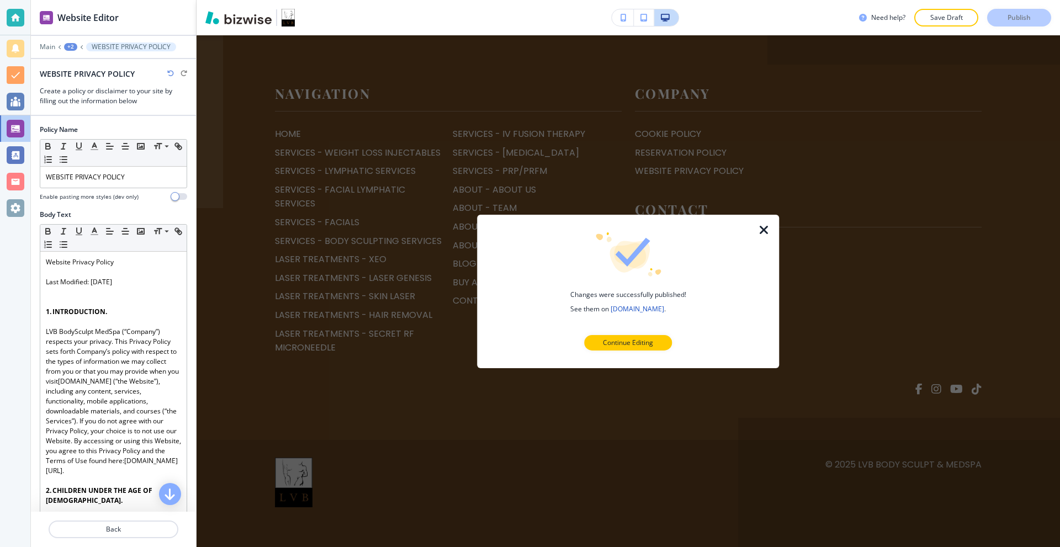
click at [761, 236] on icon "button" at bounding box center [764, 229] width 13 height 13
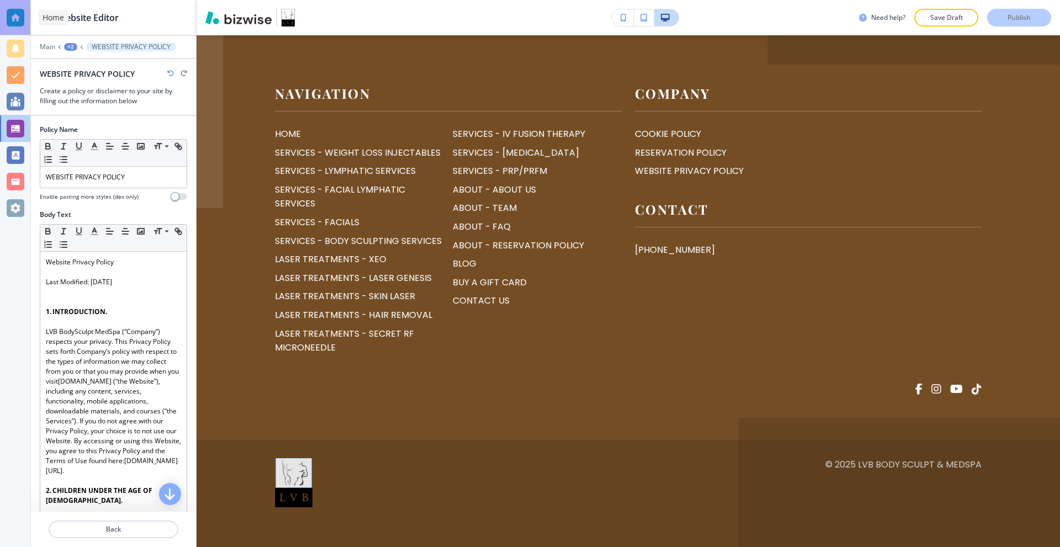
click at [15, 13] on div at bounding box center [16, 18] width 18 height 18
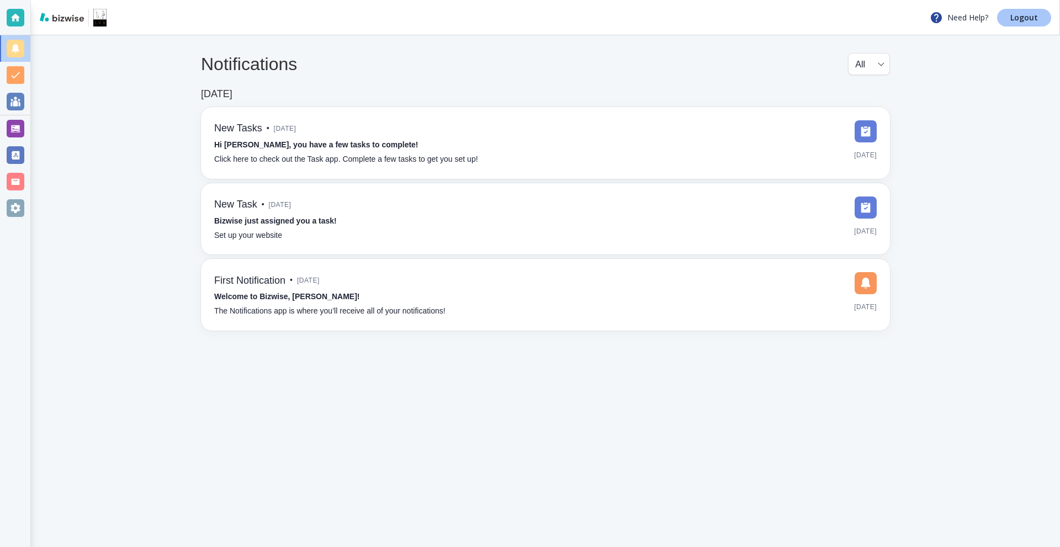
click at [1014, 23] on link "Logout" at bounding box center [1024, 18] width 54 height 18
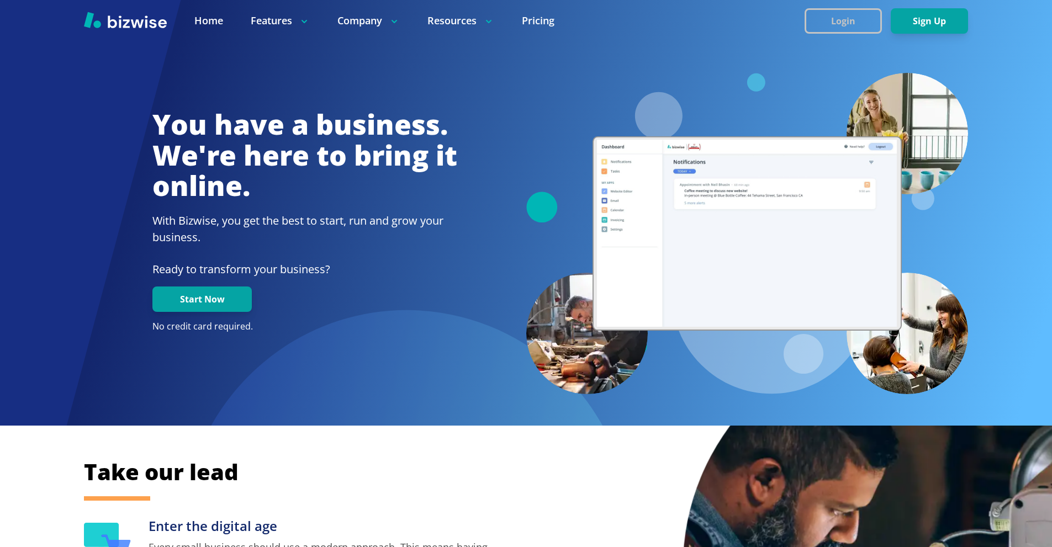
click at [845, 20] on button "Login" at bounding box center [843, 20] width 77 height 25
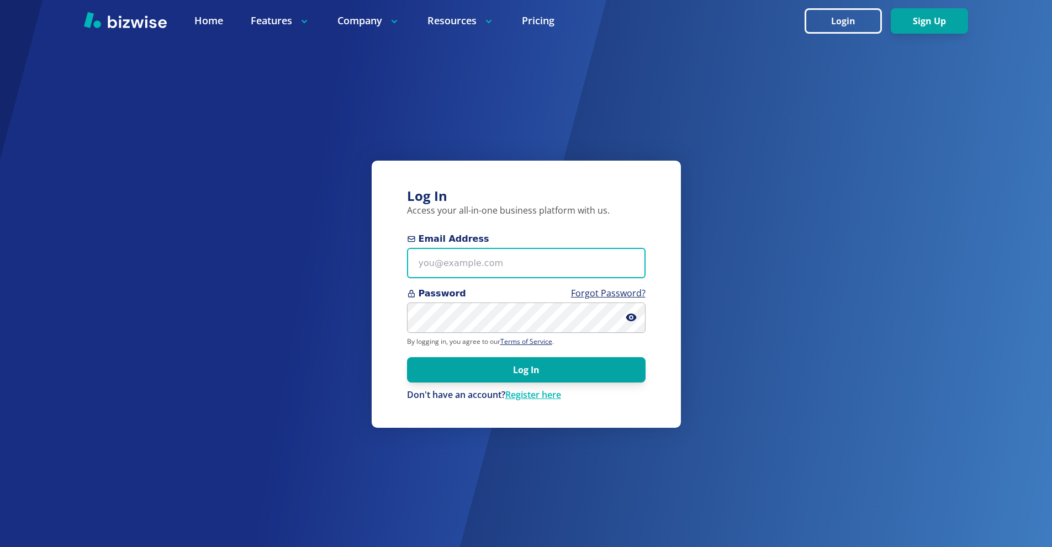
drag, startPoint x: 462, startPoint y: 275, endPoint x: 458, endPoint y: 262, distance: 13.3
click at [462, 274] on input "Email Address" at bounding box center [526, 263] width 239 height 30
paste input "info@jjplanter.com"
type input "info@jjplanter.com"
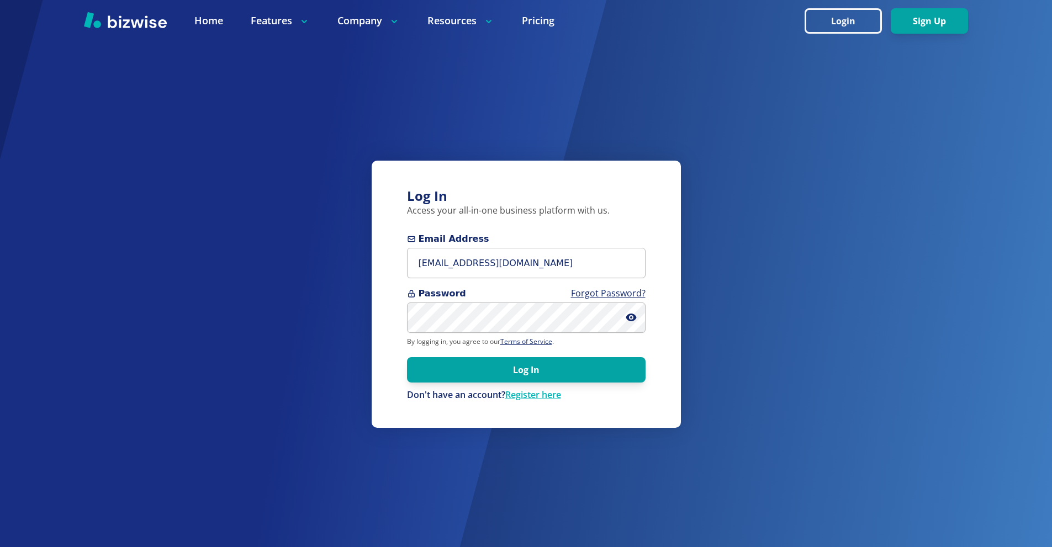
click at [475, 331] on form "Email Address info@jjplanter.com Password Forgot Password? By logging in, you a…" at bounding box center [526, 316] width 239 height 169
click at [547, 377] on button "Log In" at bounding box center [526, 369] width 239 height 25
